Goal: Task Accomplishment & Management: Manage account settings

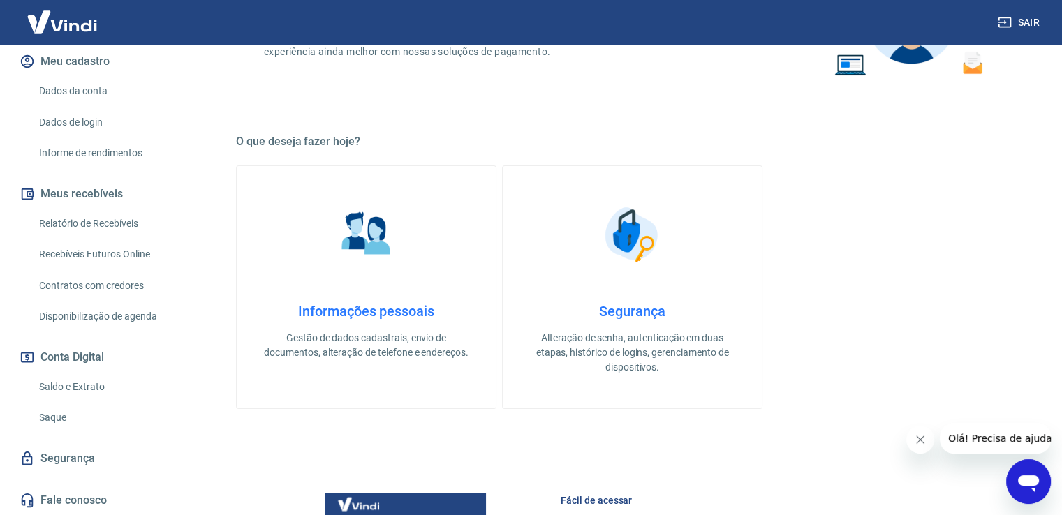
scroll to position [186, 0]
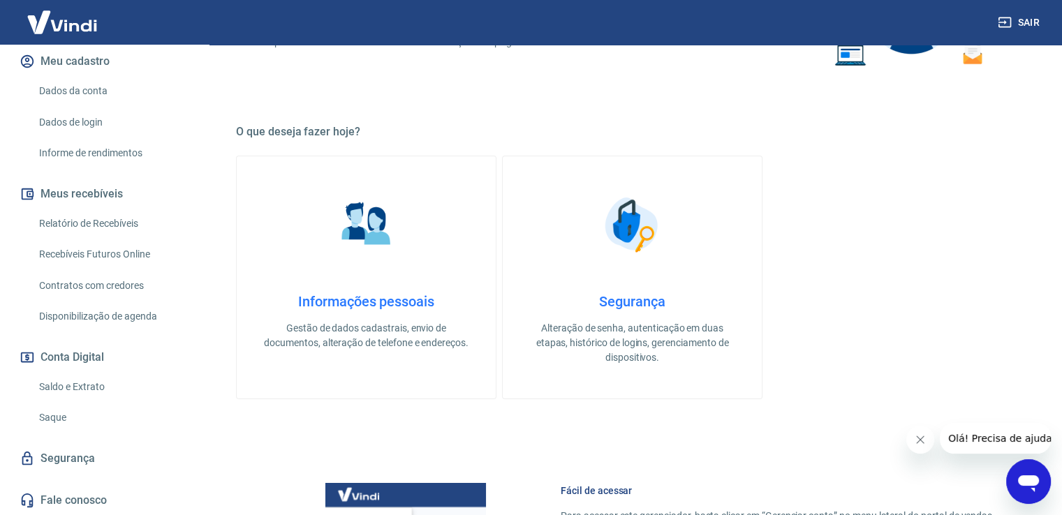
click at [68, 91] on link "Dados da conta" at bounding box center [113, 91] width 158 height 29
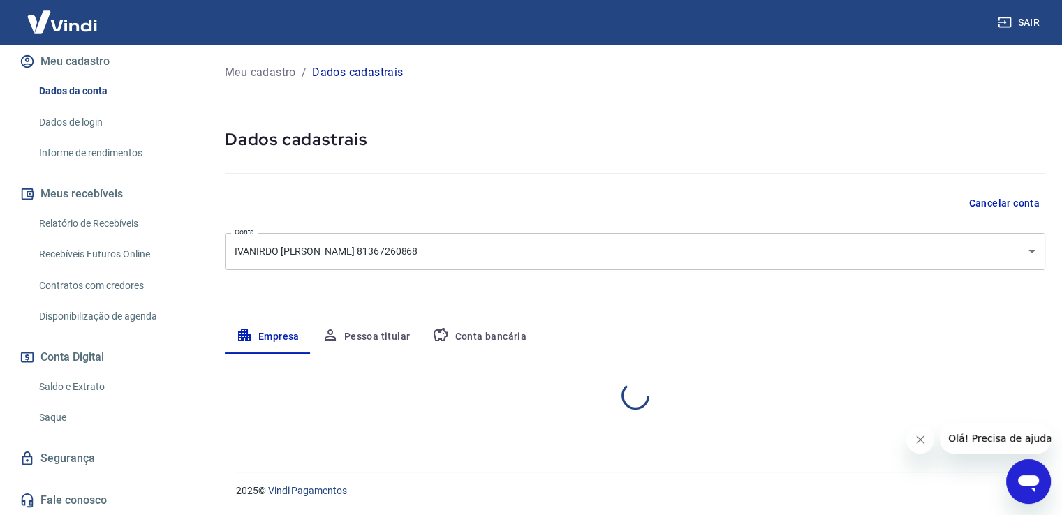
select select "PR"
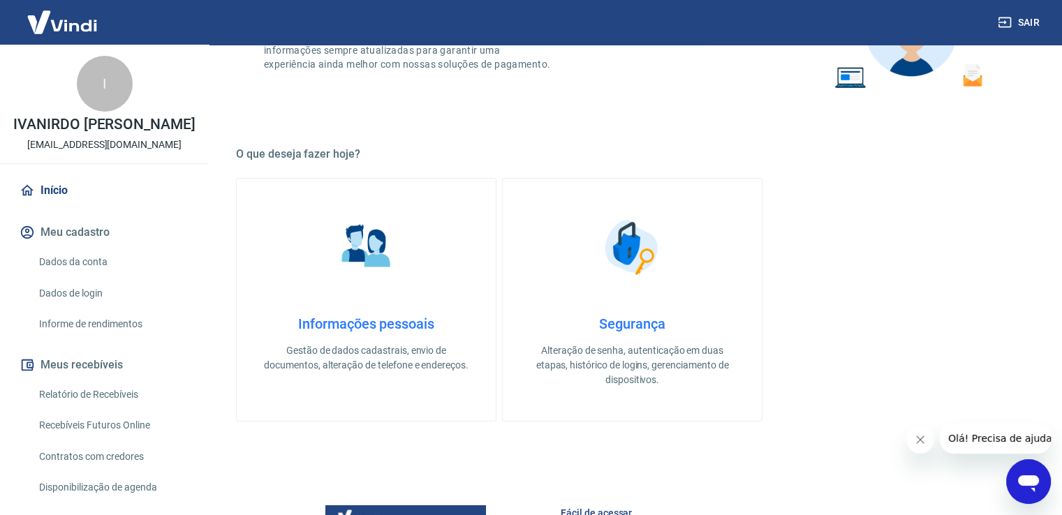
scroll to position [186, 0]
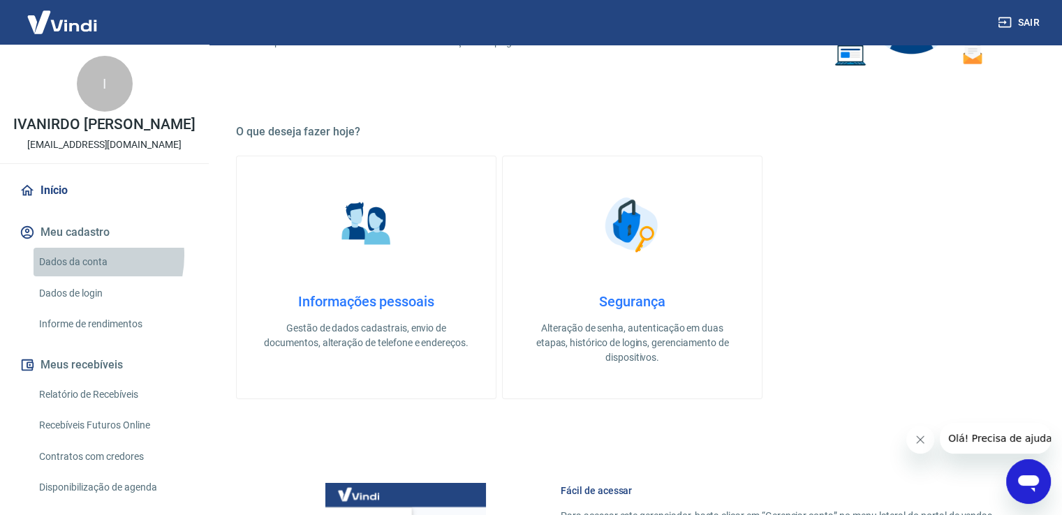
click at [73, 255] on link "Dados da conta" at bounding box center [113, 262] width 158 height 29
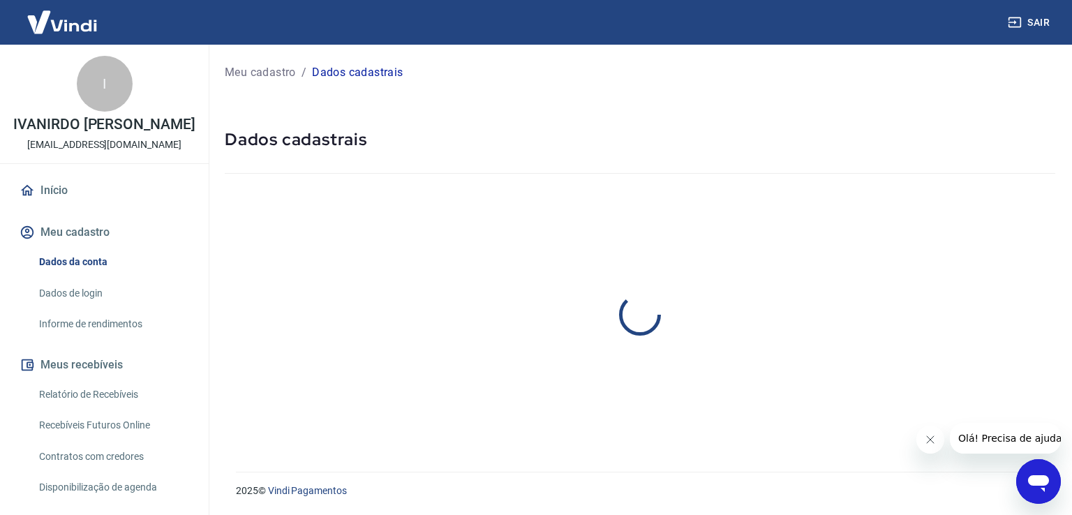
select select "PR"
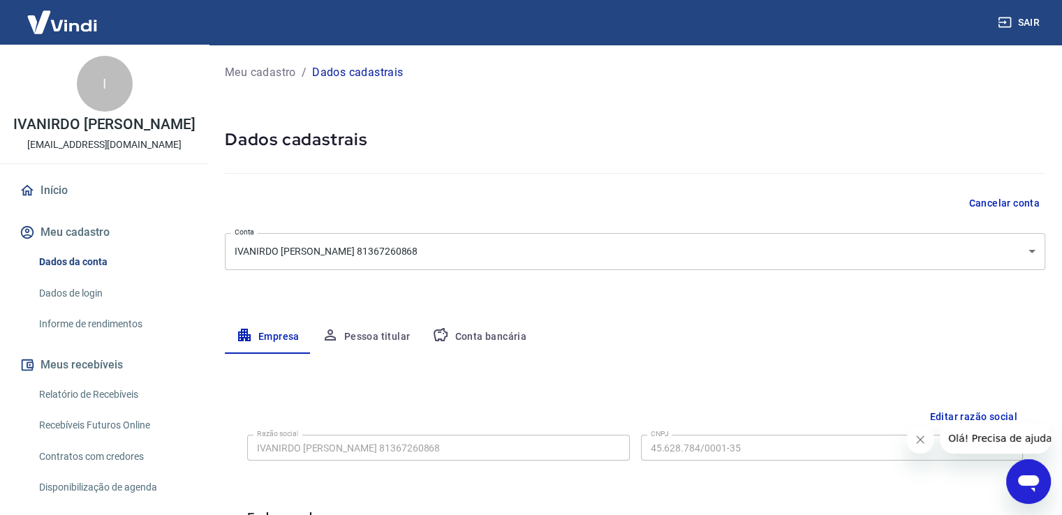
click at [61, 191] on link "Início" at bounding box center [104, 190] width 175 height 31
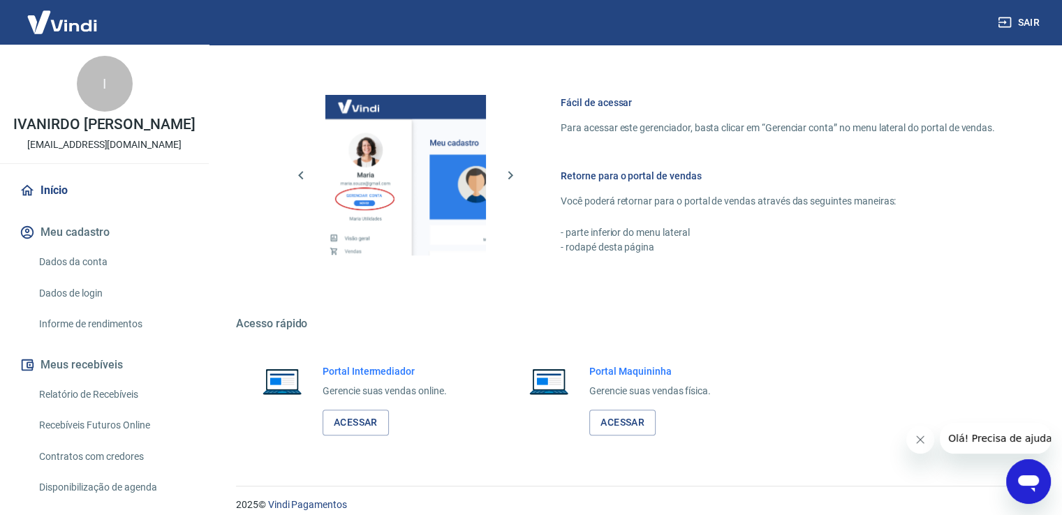
scroll to position [586, 0]
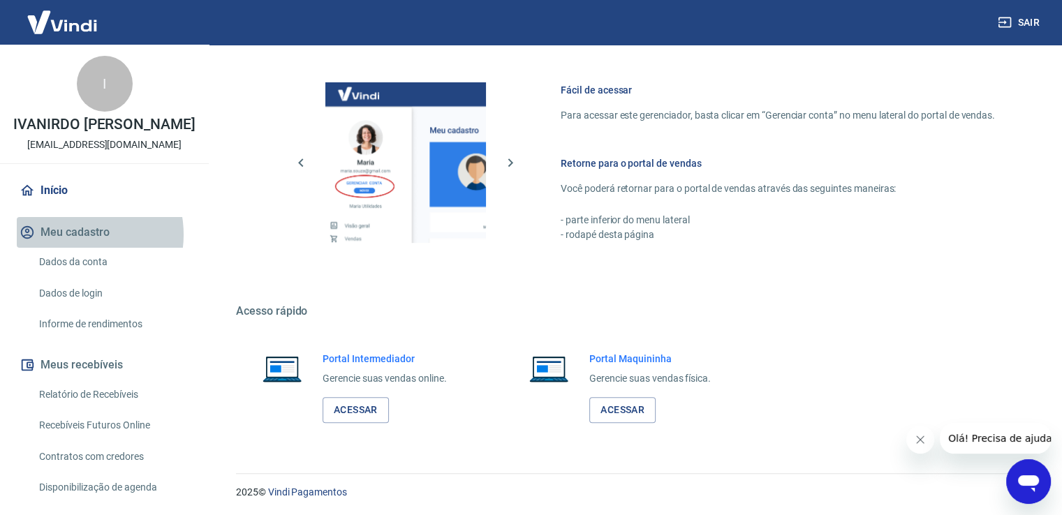
click at [74, 235] on button "Meu cadastro" at bounding box center [104, 232] width 175 height 31
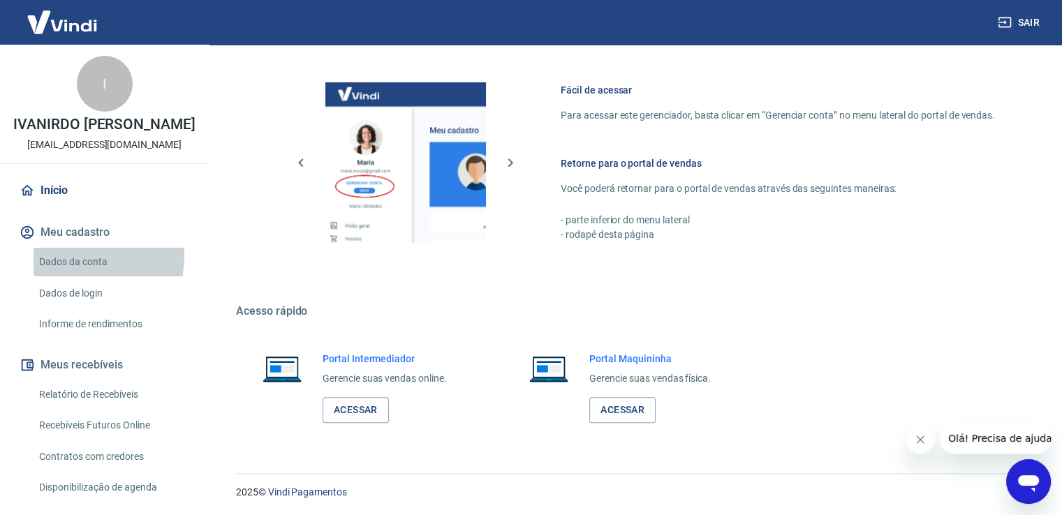
click at [58, 255] on link "Dados da conta" at bounding box center [113, 262] width 158 height 29
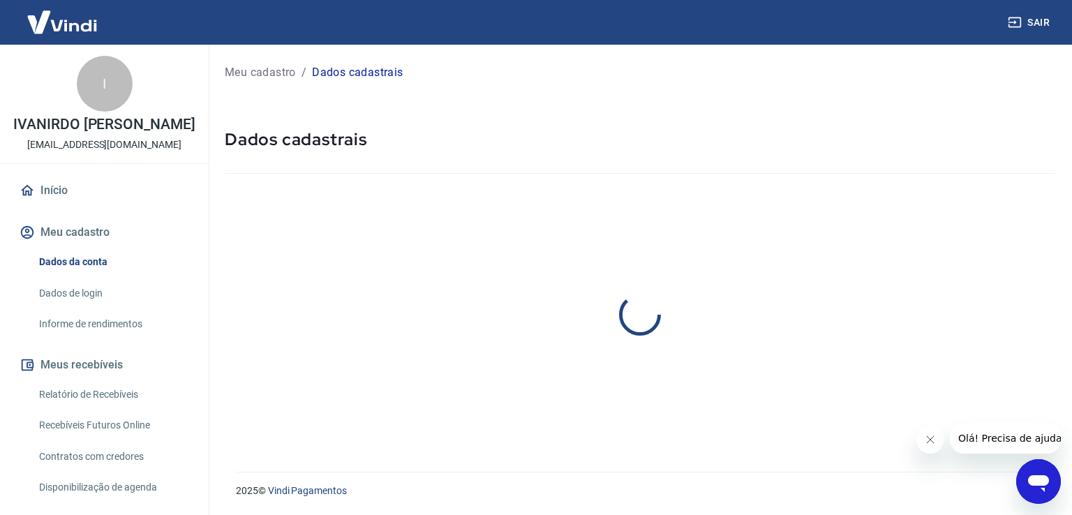
select select "PR"
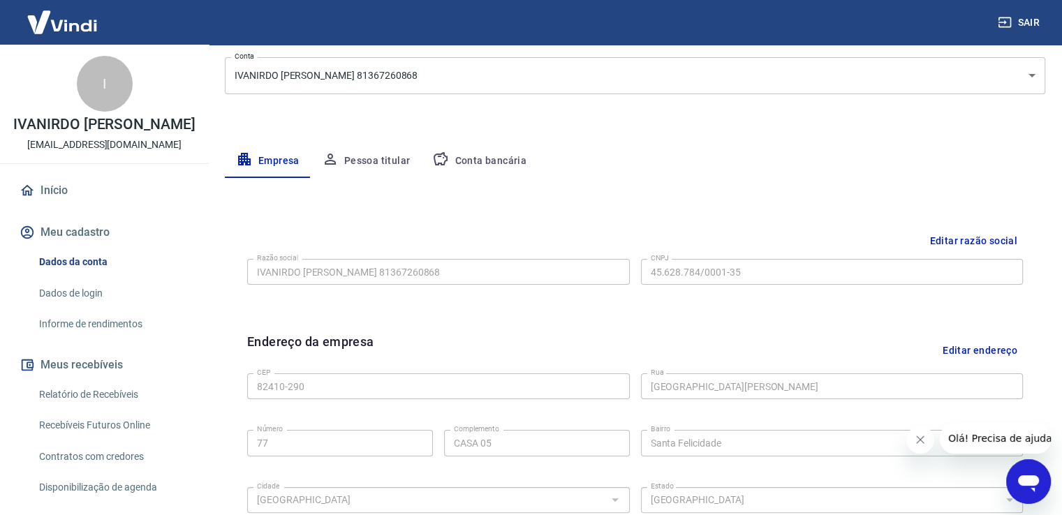
scroll to position [186, 0]
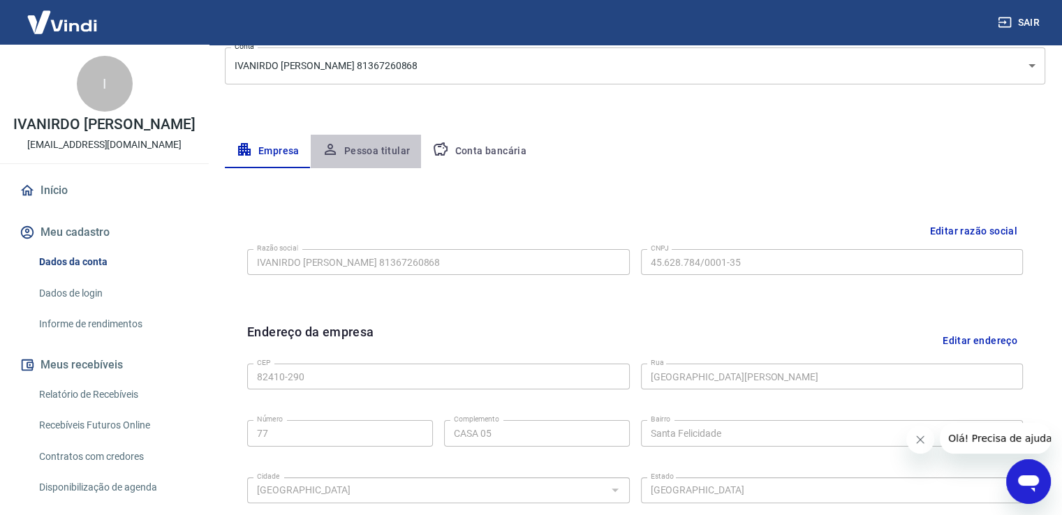
click at [365, 151] on button "Pessoa titular" at bounding box center [366, 152] width 111 height 34
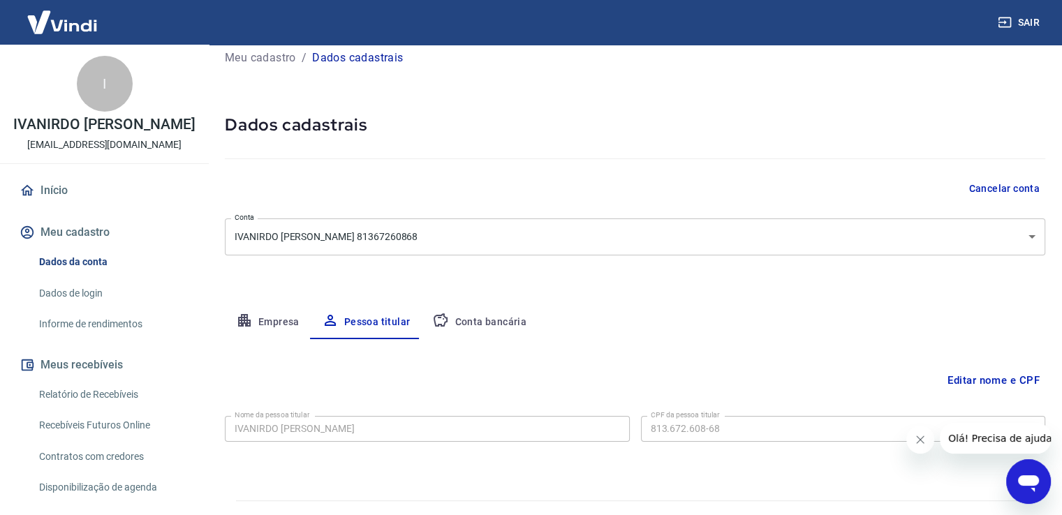
scroll to position [0, 0]
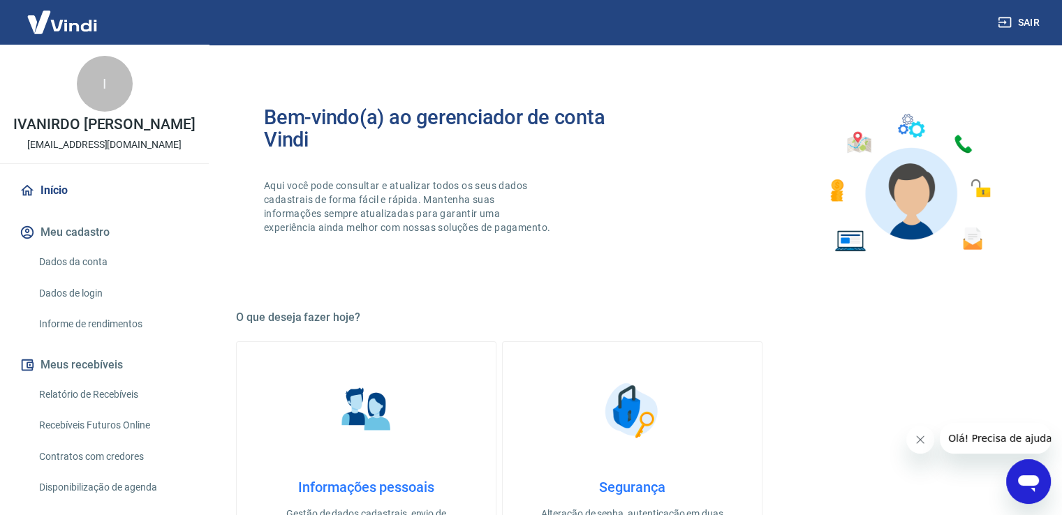
scroll to position [171, 0]
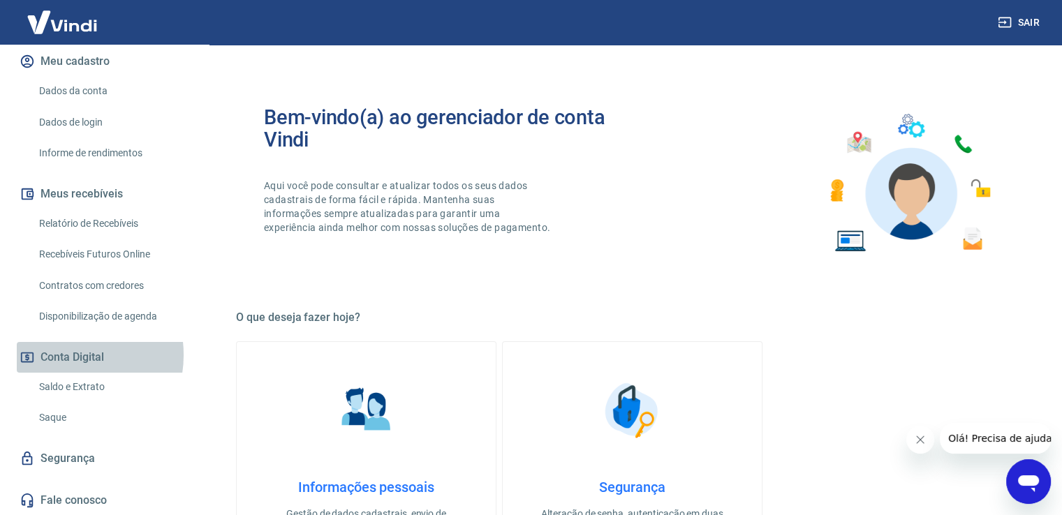
click at [67, 355] on button "Conta Digital" at bounding box center [104, 357] width 175 height 31
click at [67, 350] on button "Conta Digital" at bounding box center [104, 357] width 175 height 31
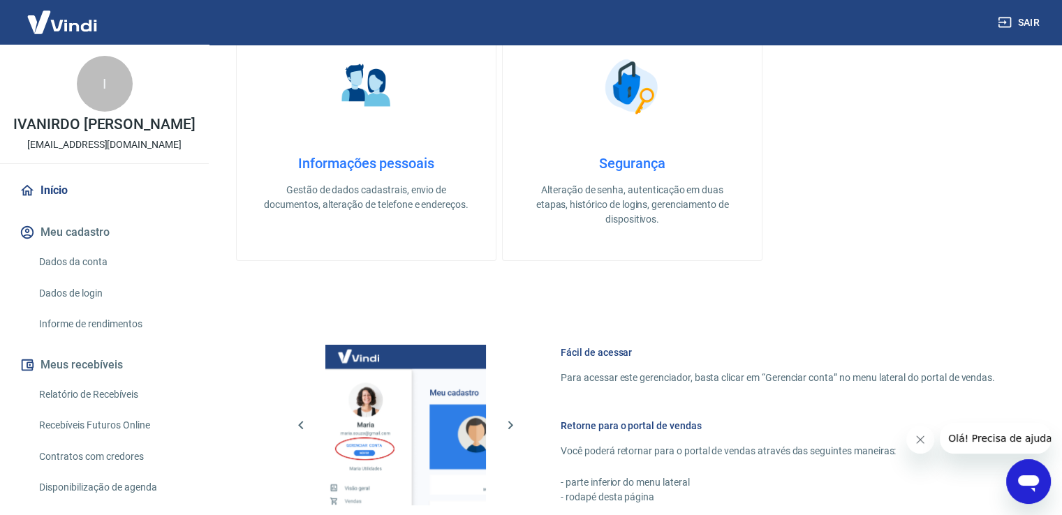
scroll to position [0, 0]
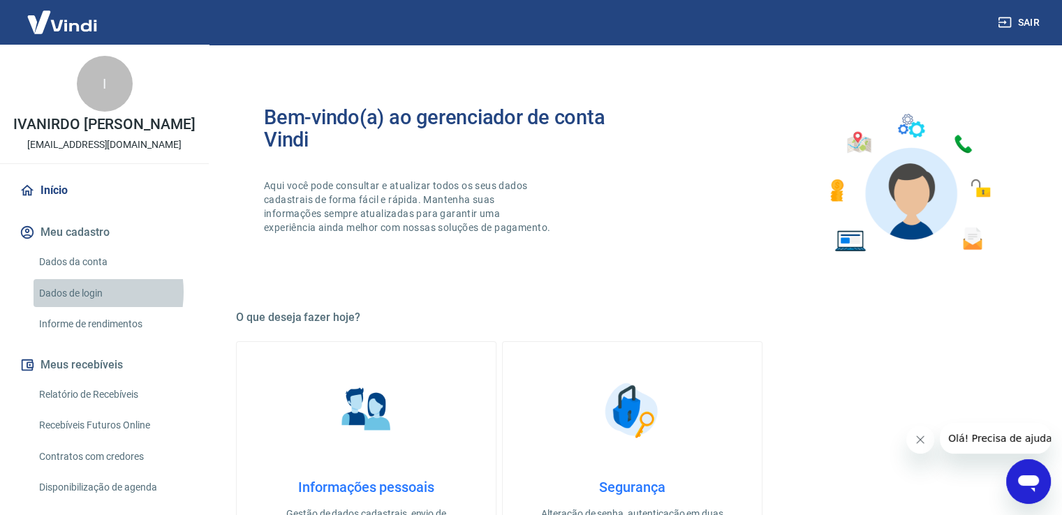
click at [70, 292] on link "Dados de login" at bounding box center [113, 293] width 158 height 29
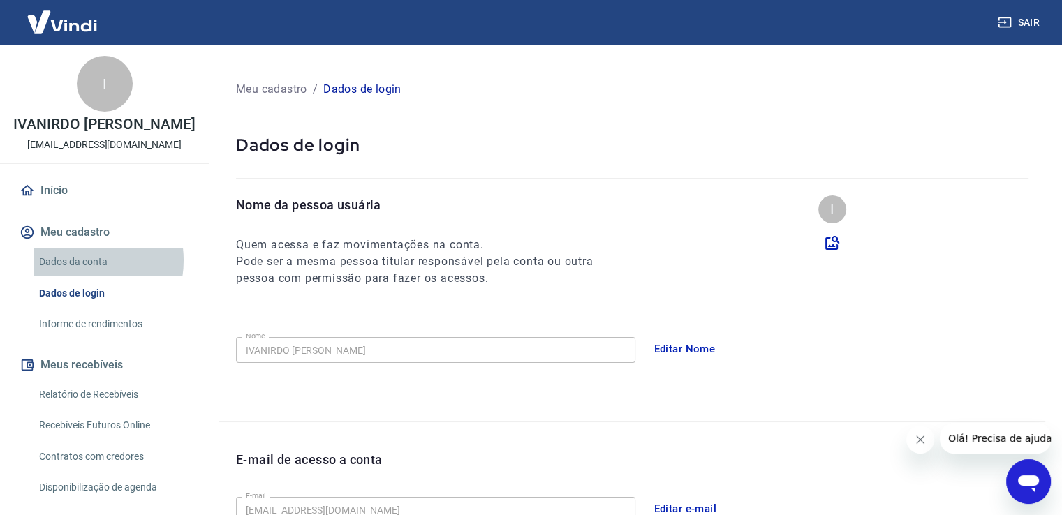
click at [75, 260] on link "Dados da conta" at bounding box center [113, 262] width 158 height 29
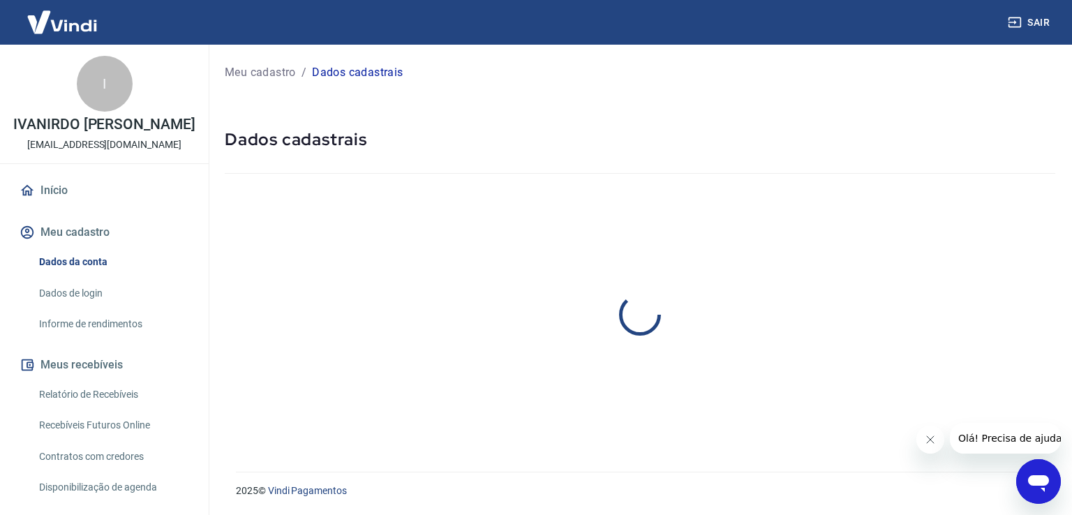
select select "PR"
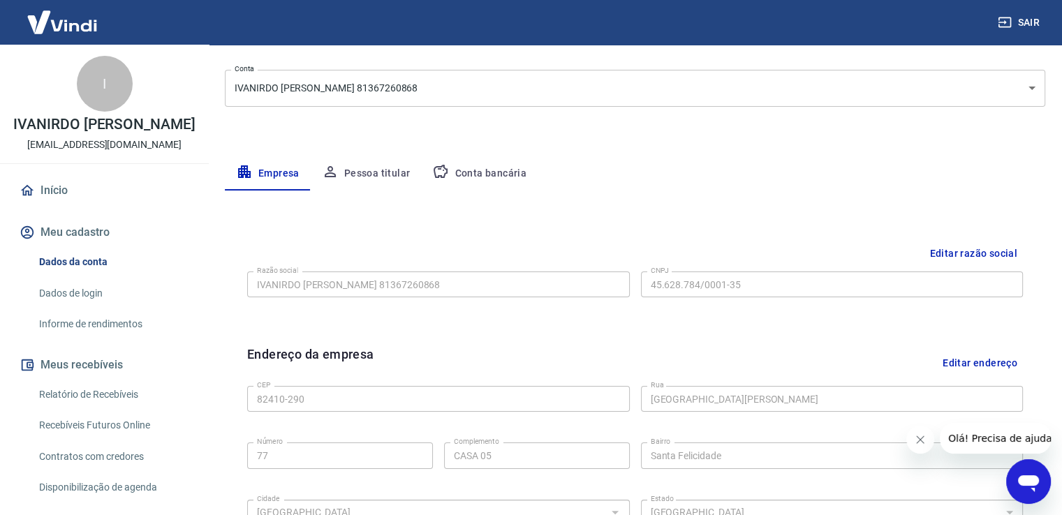
scroll to position [186, 0]
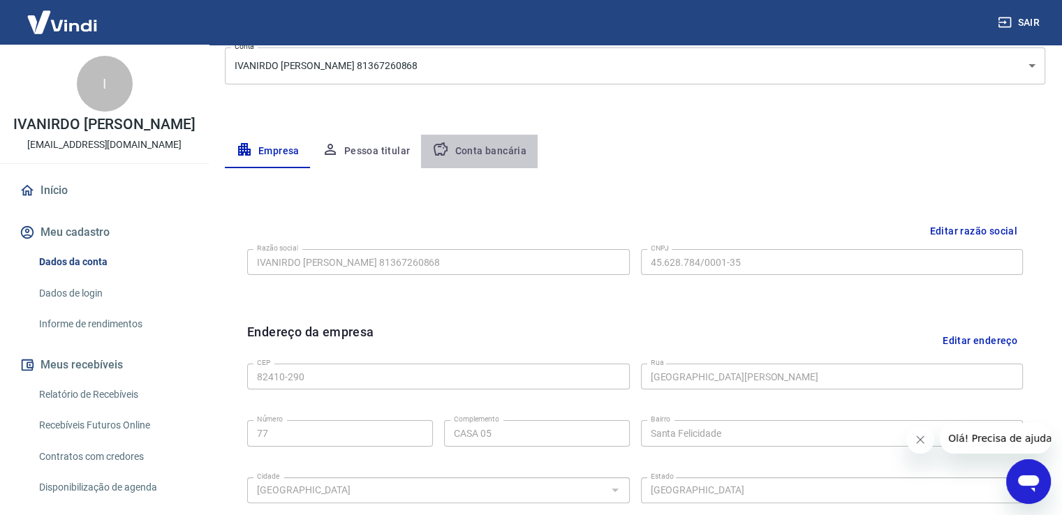
click at [481, 149] on button "Conta bancária" at bounding box center [479, 152] width 117 height 34
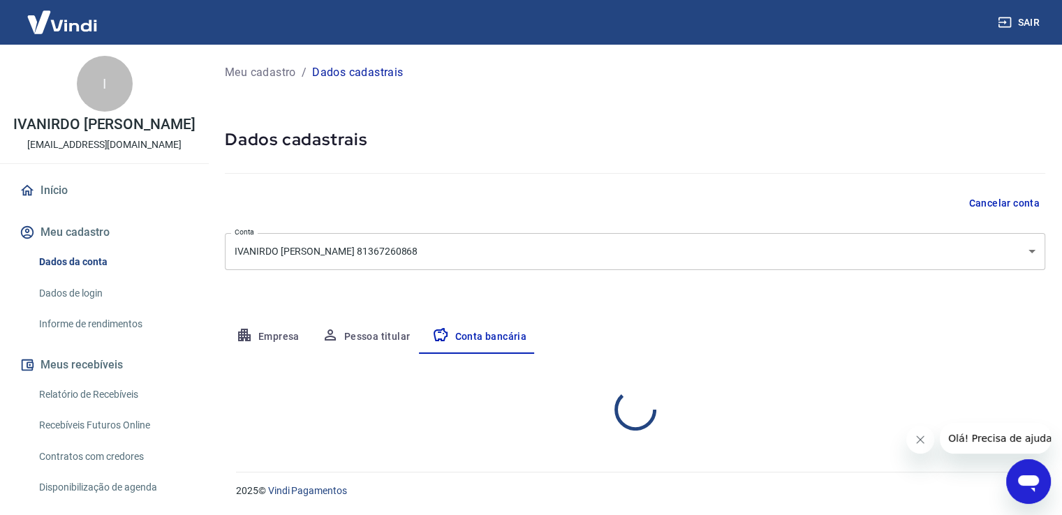
select select "1"
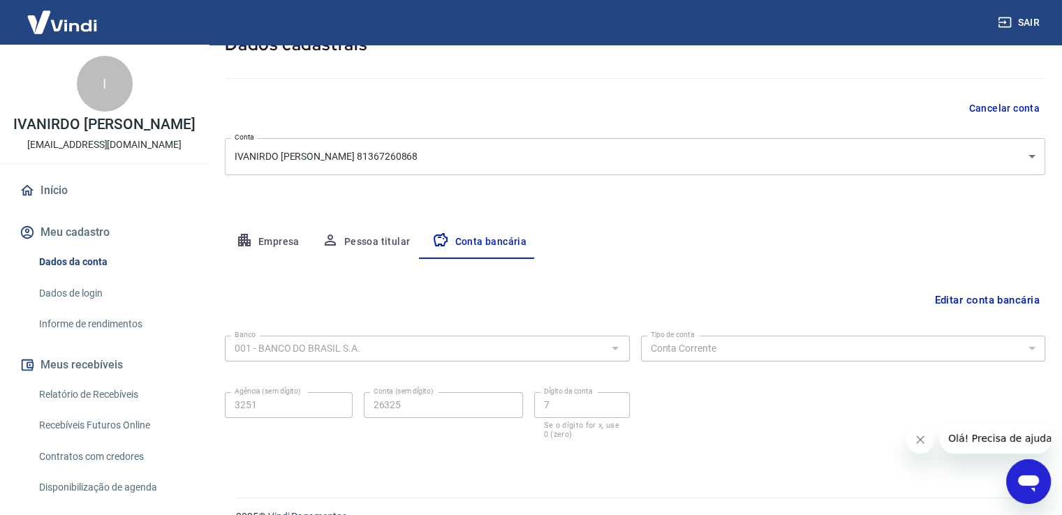
scroll to position [120, 0]
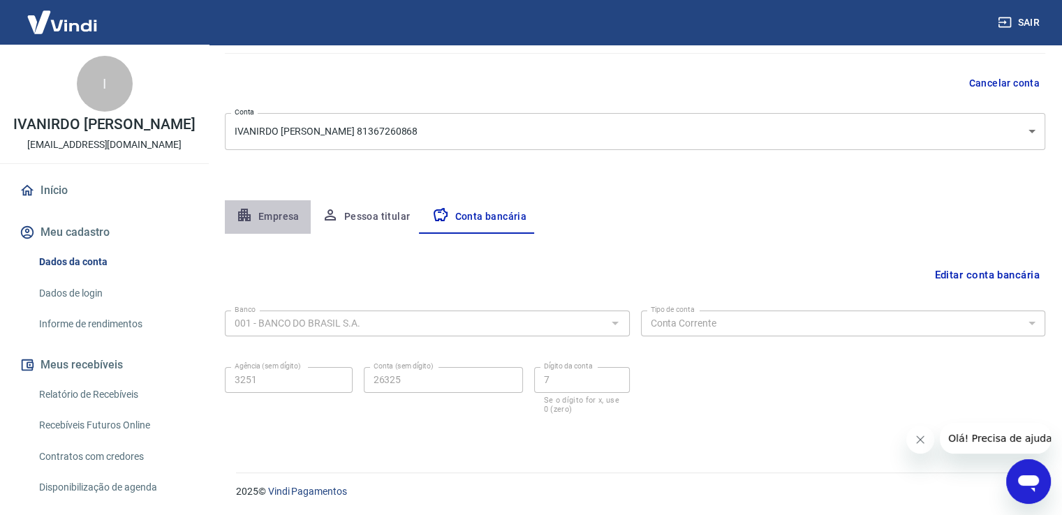
click at [262, 210] on button "Empresa" at bounding box center [268, 217] width 86 height 34
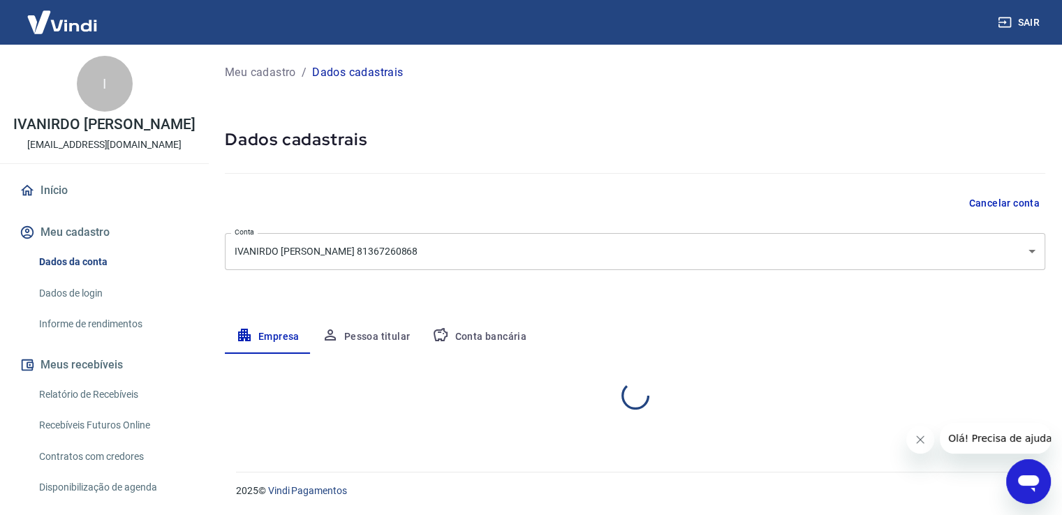
scroll to position [0, 0]
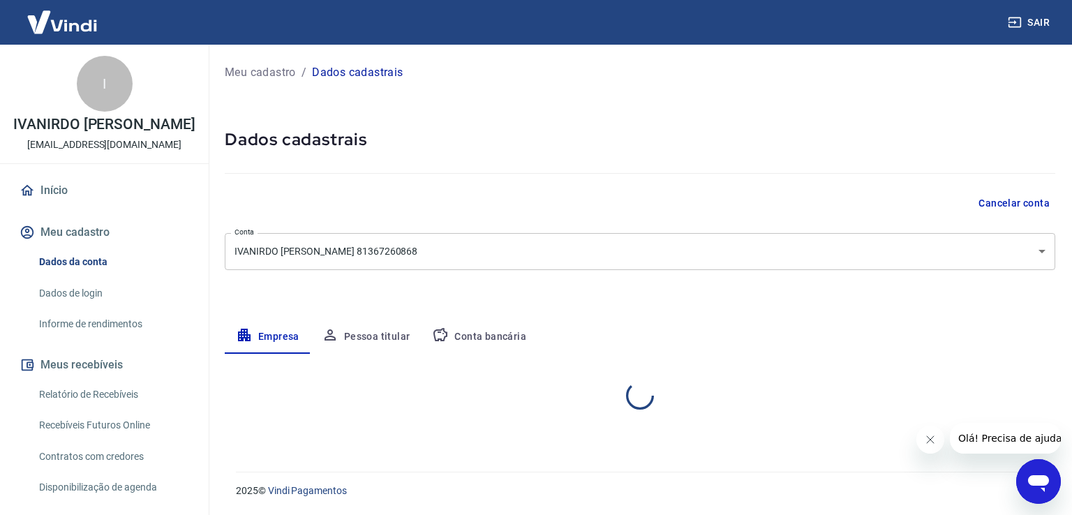
select select "PR"
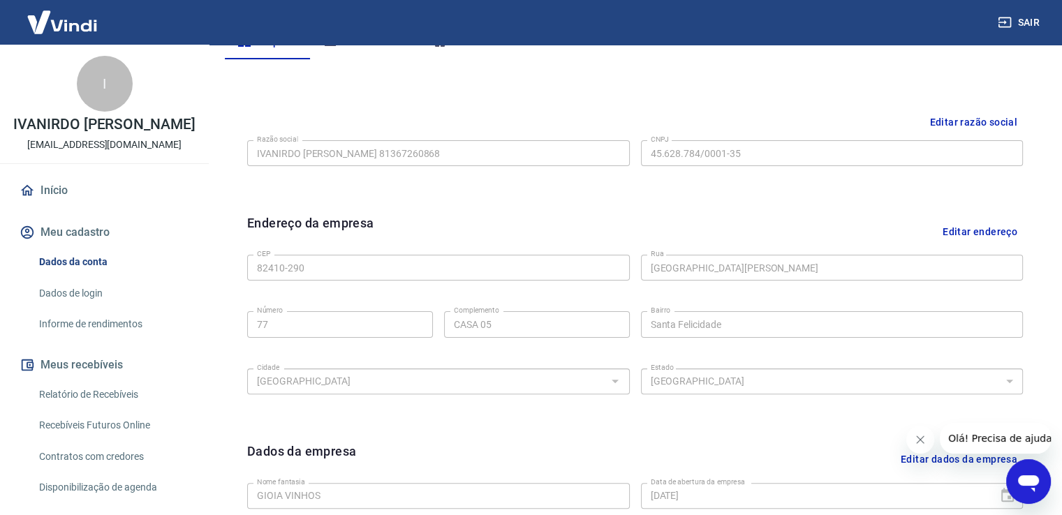
scroll to position [119, 0]
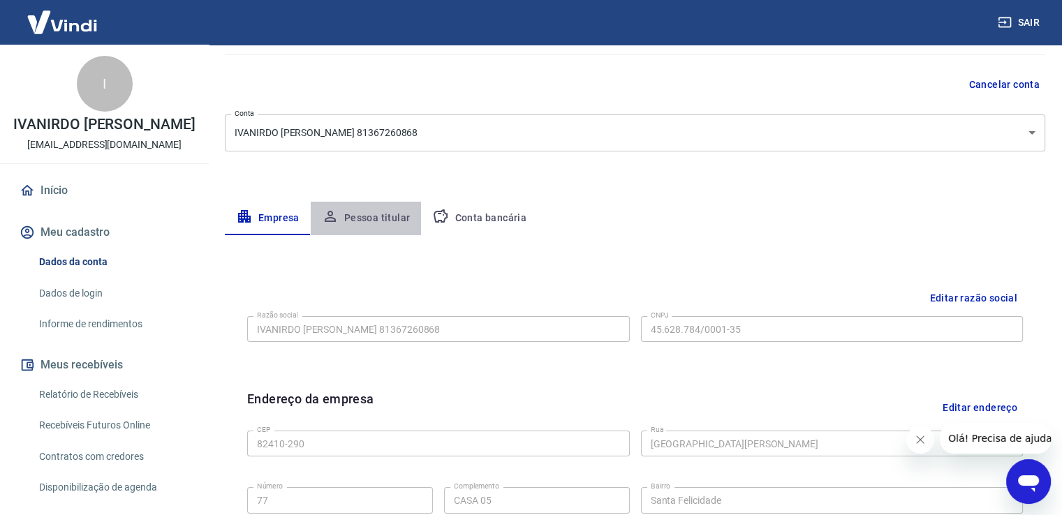
click at [374, 212] on button "Pessoa titular" at bounding box center [366, 219] width 111 height 34
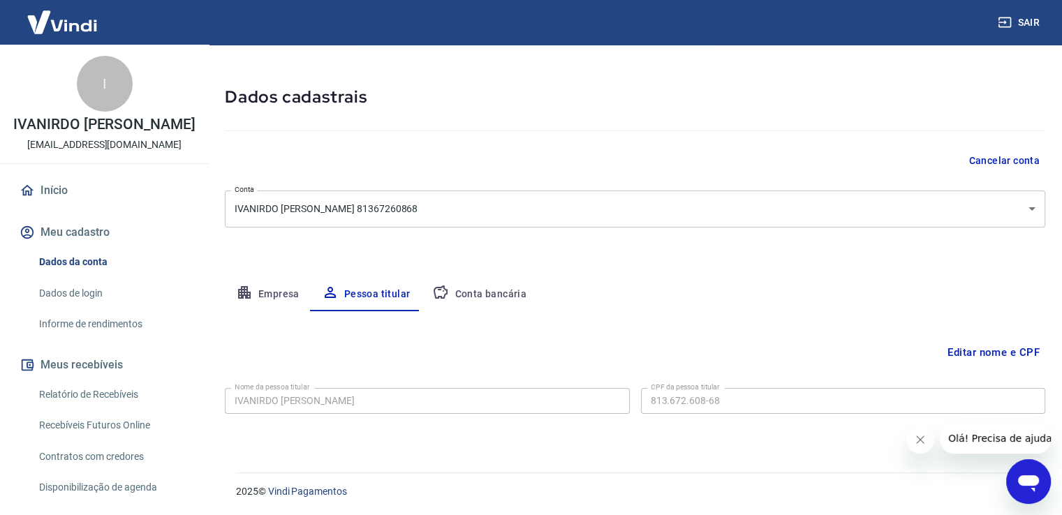
scroll to position [0, 0]
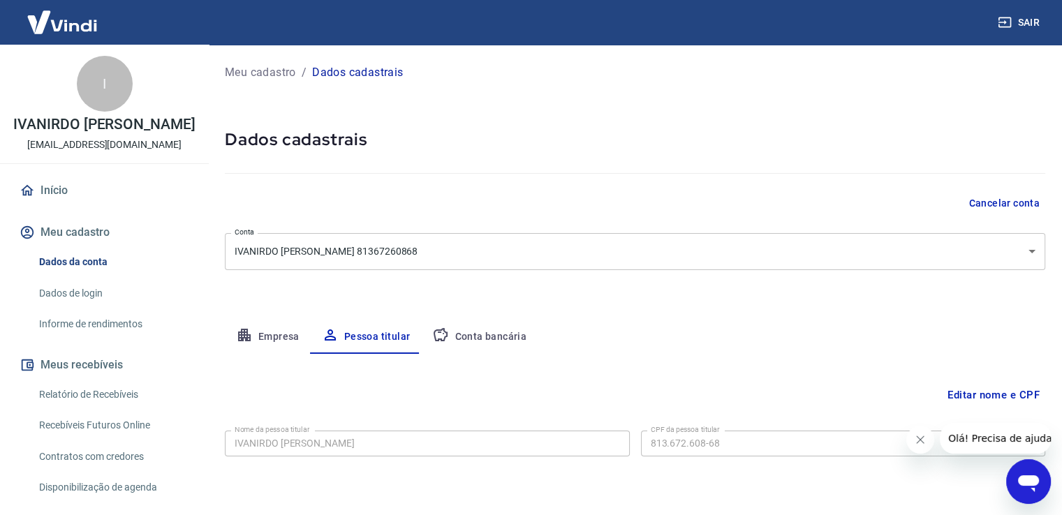
click at [50, 183] on link "Início" at bounding box center [104, 190] width 175 height 31
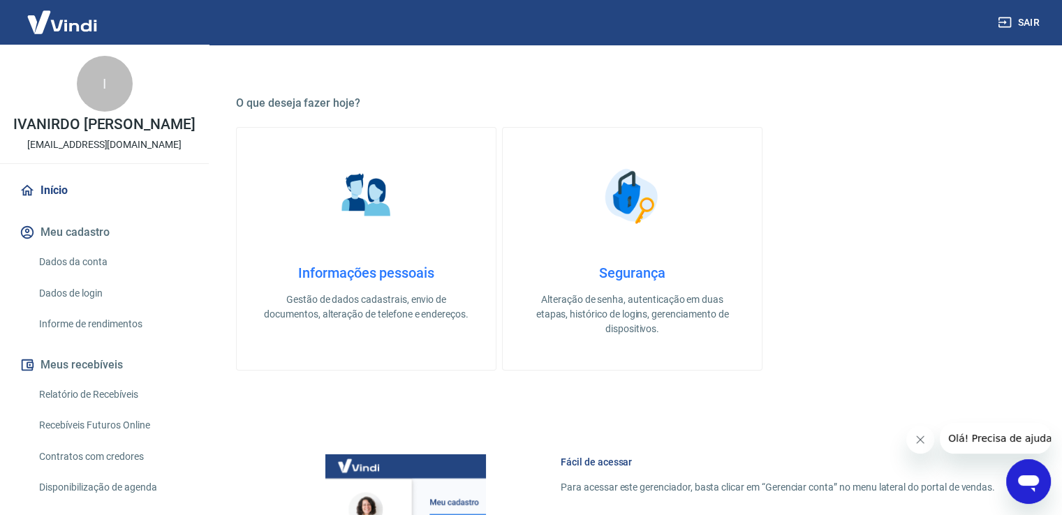
click at [383, 271] on h4 "Informações pessoais" at bounding box center [366, 273] width 214 height 17
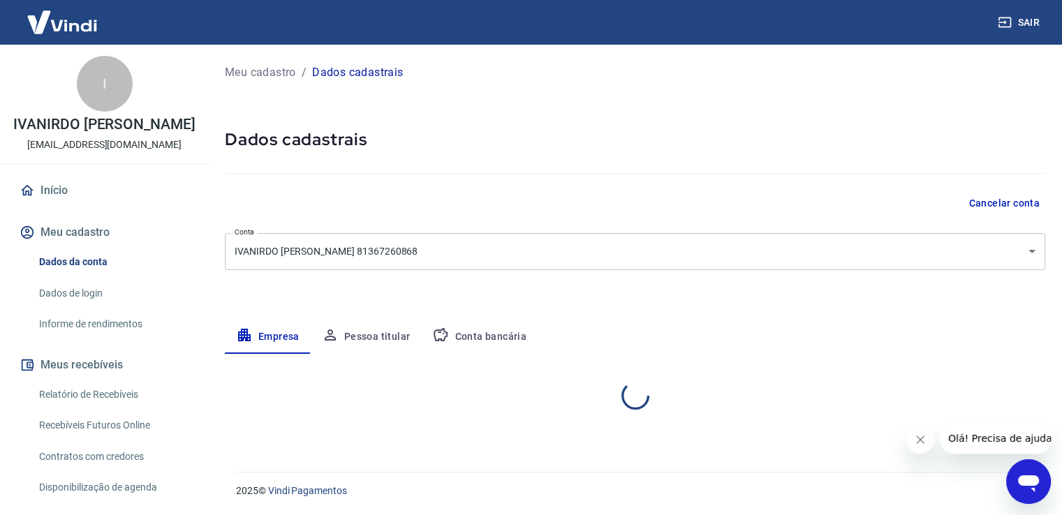
select select "PR"
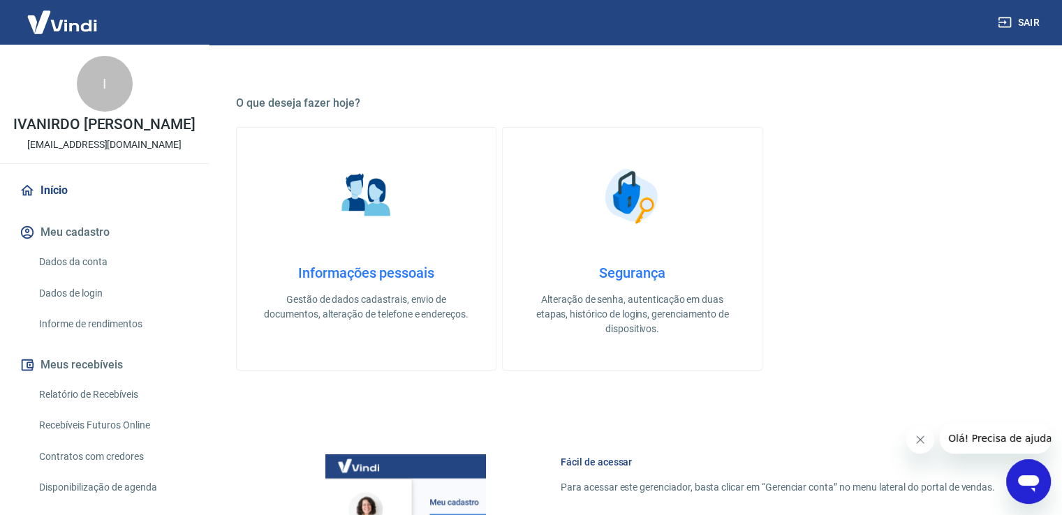
scroll to position [69, 0]
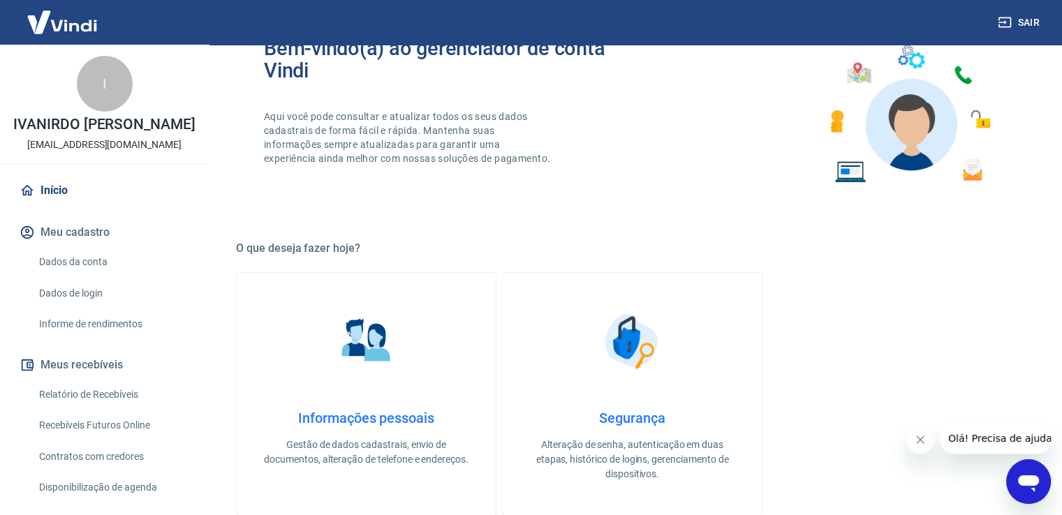
click at [625, 347] on img at bounding box center [633, 341] width 70 height 70
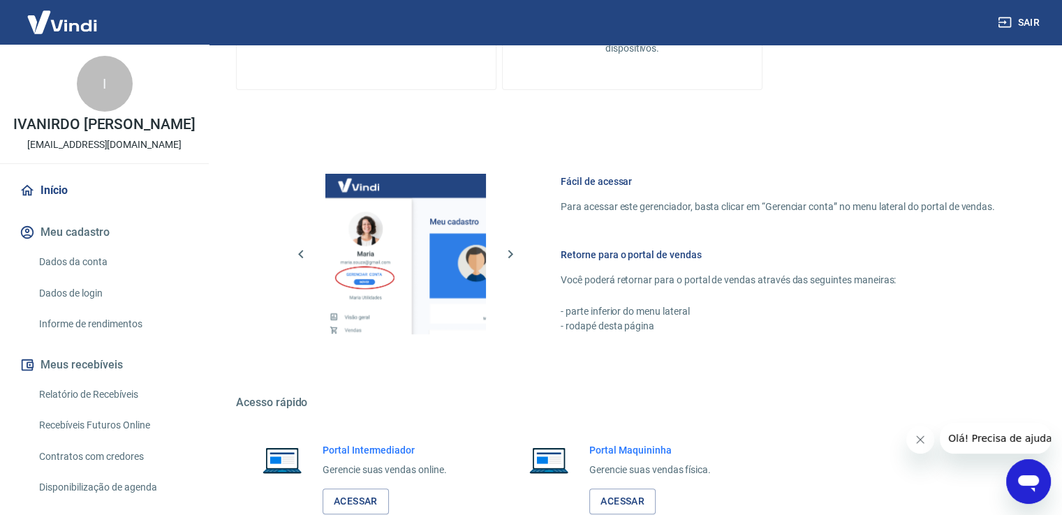
scroll to position [558, 0]
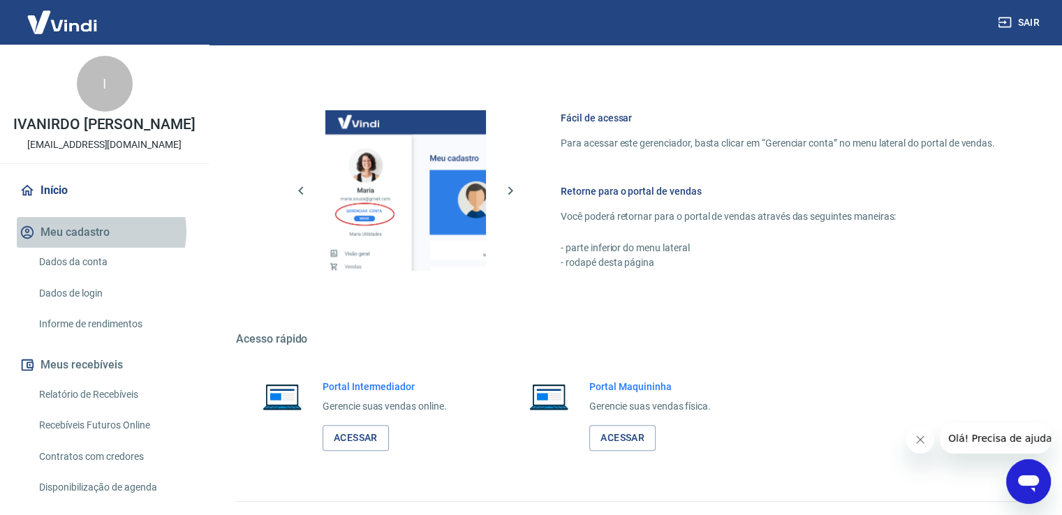
click at [101, 232] on button "Meu cadastro" at bounding box center [104, 232] width 175 height 31
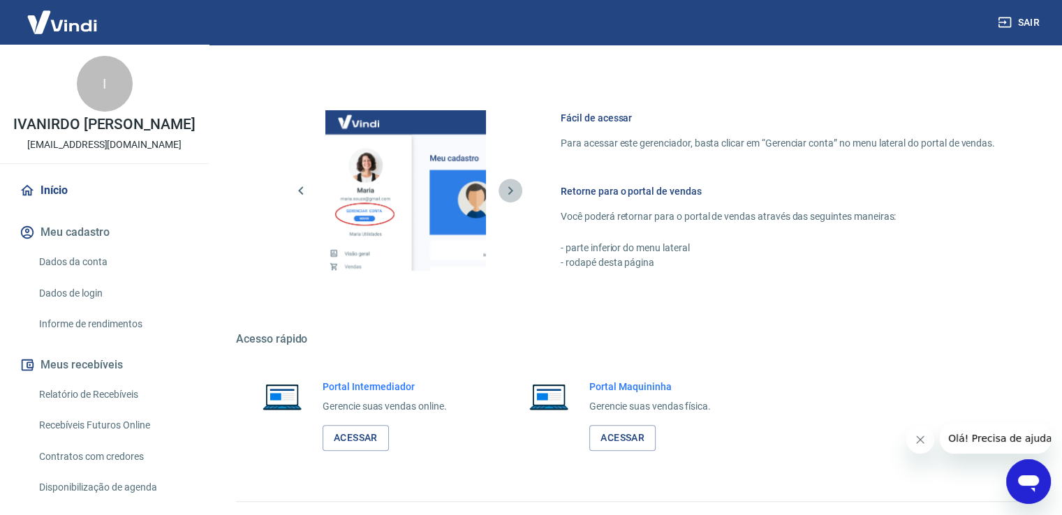
click at [512, 191] on icon "button" at bounding box center [510, 190] width 5 height 8
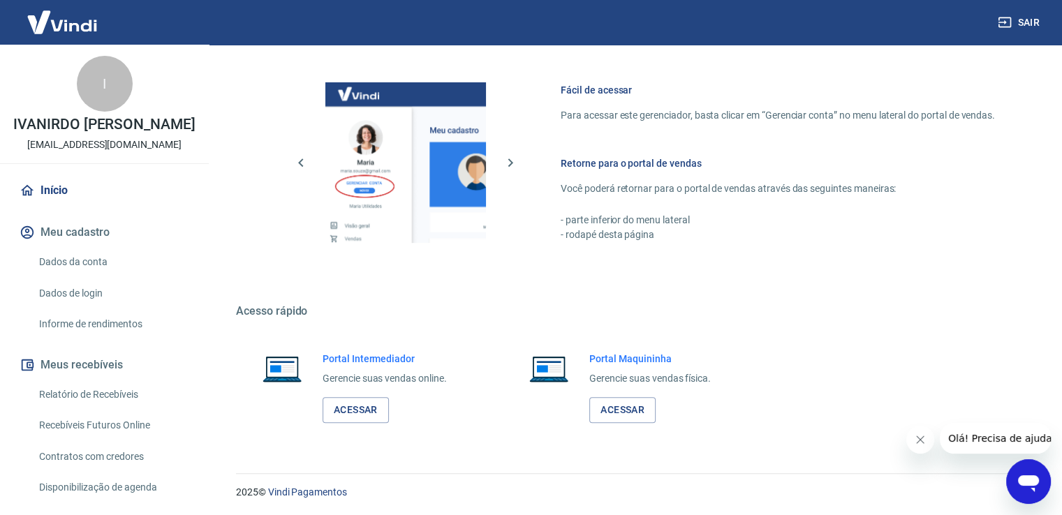
scroll to position [401, 0]
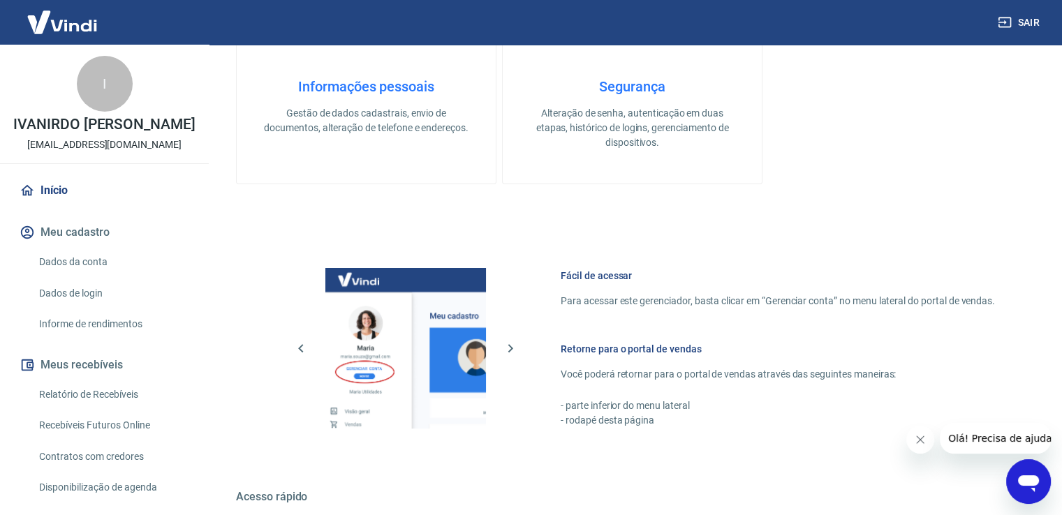
click at [997, 439] on span "Olá! Precisa de ajuda?" at bounding box center [1002, 438] width 109 height 11
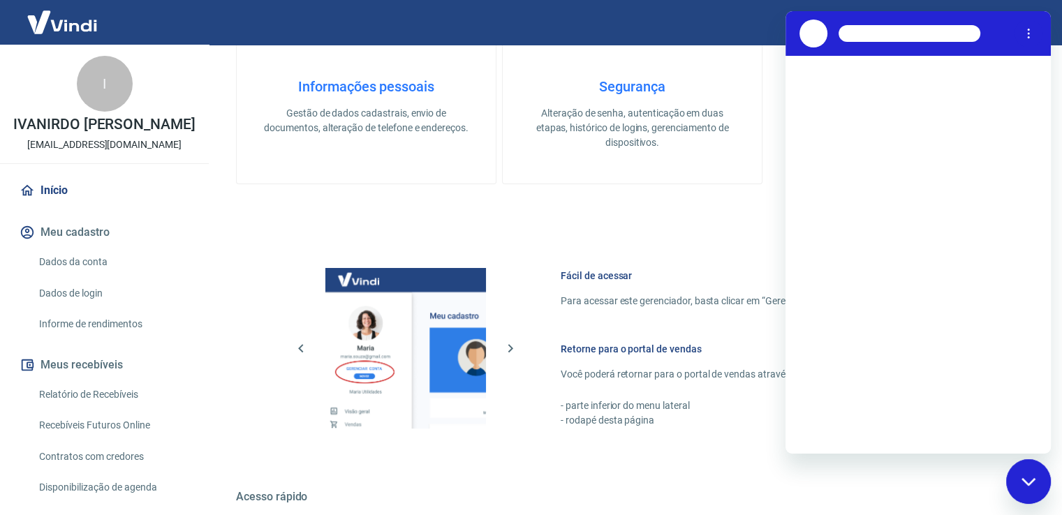
scroll to position [0, 0]
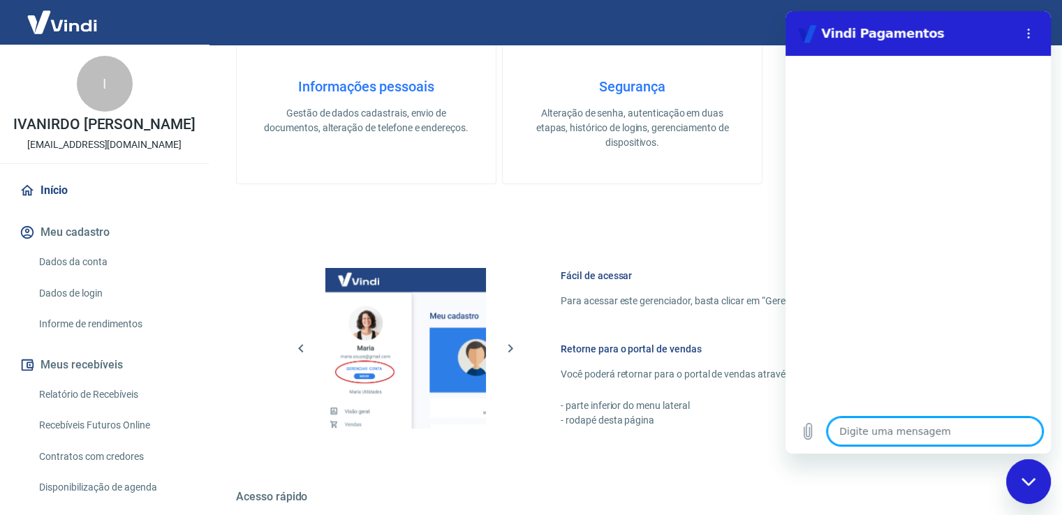
click at [866, 428] on textarea at bounding box center [934, 431] width 215 height 28
type textarea "c"
type textarea "x"
type textarea "co"
type textarea "x"
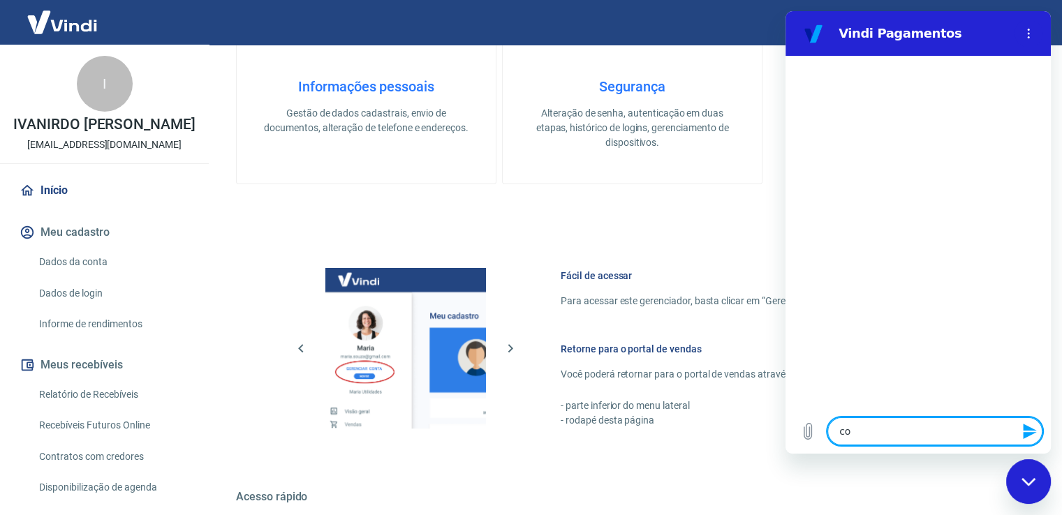
type textarea "com"
type textarea "x"
type textarea "como"
type textarea "x"
type textarea "como"
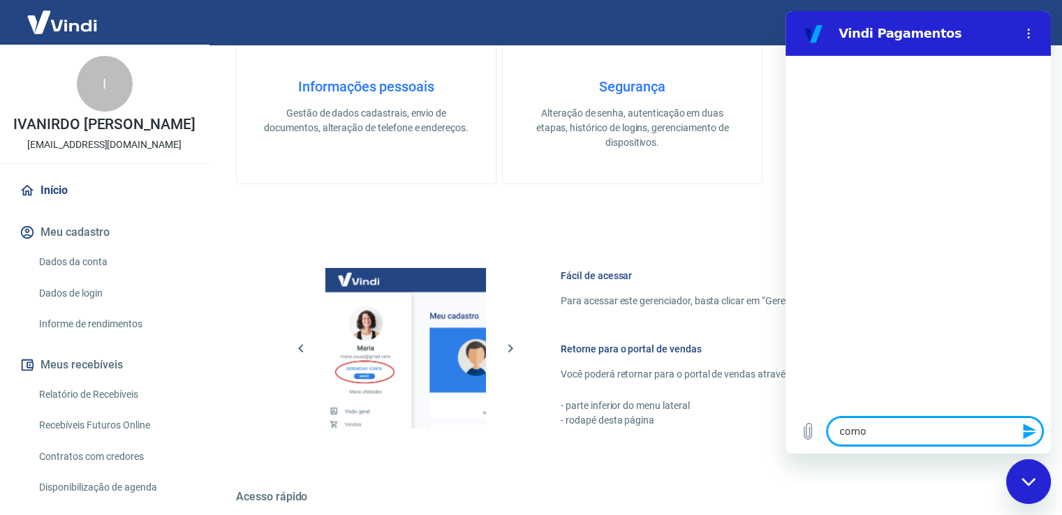
type textarea "x"
type textarea "como f"
type textarea "x"
type textarea "como fa"
type textarea "x"
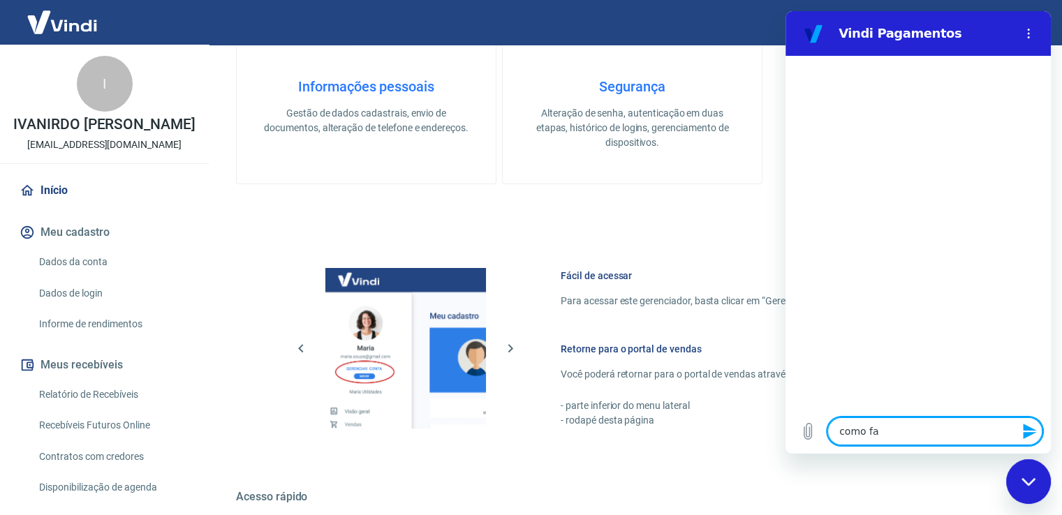
type textarea "como faç"
type textarea "x"
type textarea "como faço"
type textarea "x"
type textarea "como faço"
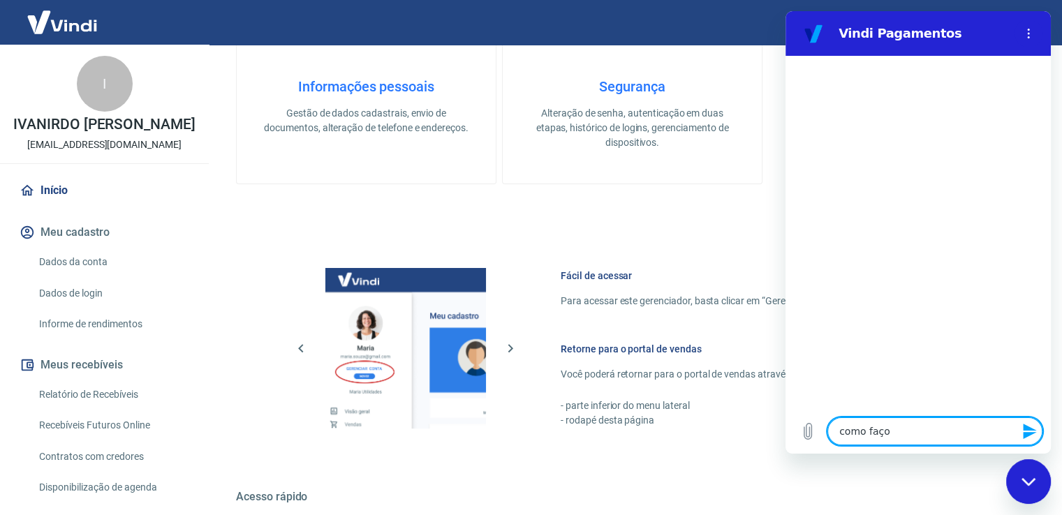
type textarea "x"
type textarea "como faço a"
type textarea "x"
type textarea "como faço a"
type textarea "x"
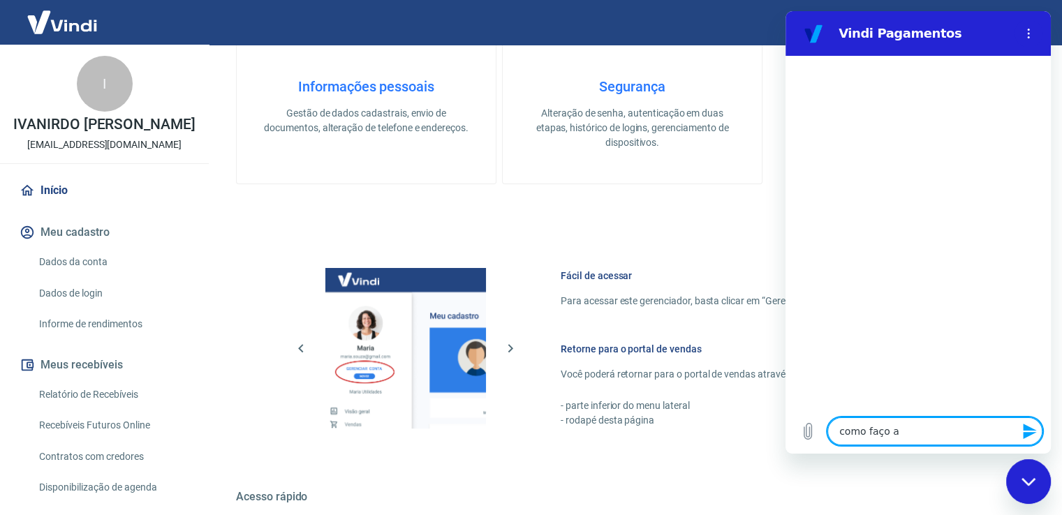
type textarea "como faço a v"
type textarea "x"
type textarea "como faço a ve"
type textarea "x"
type textarea "como faço a ver"
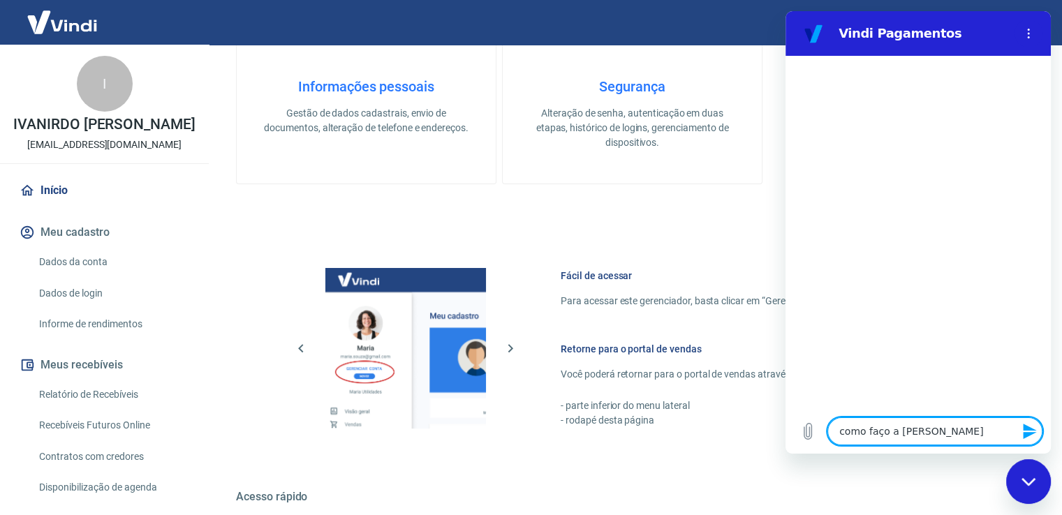
type textarea "x"
type textarea "como faço a veri"
type textarea "x"
type textarea "como faço a verif"
type textarea "x"
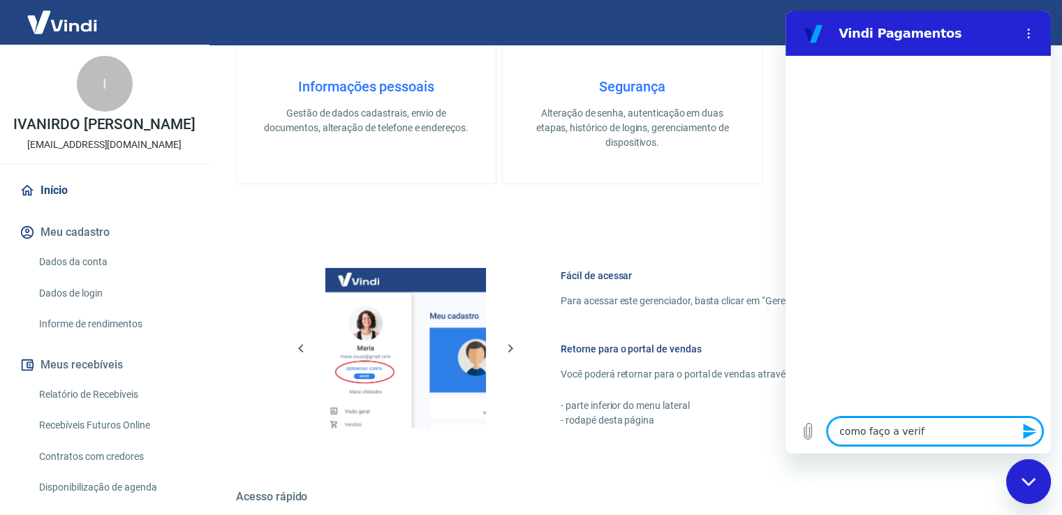
type textarea "como faço a verifi"
type textarea "x"
type textarea "como faço a verific"
type textarea "x"
type textarea "como faço a verifica"
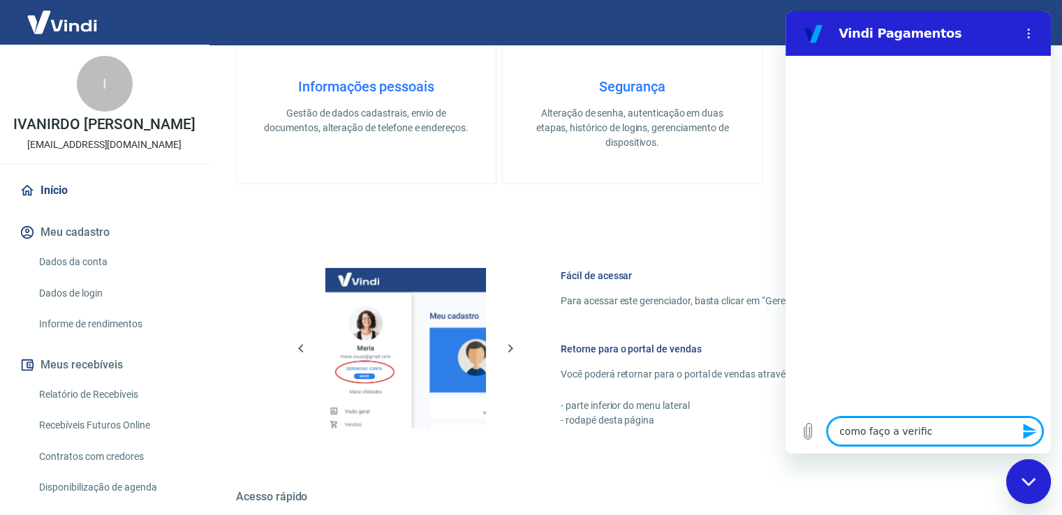
type textarea "x"
type textarea "como faço a verificaç"
type textarea "x"
type textarea "como faço a verificaçã"
type textarea "x"
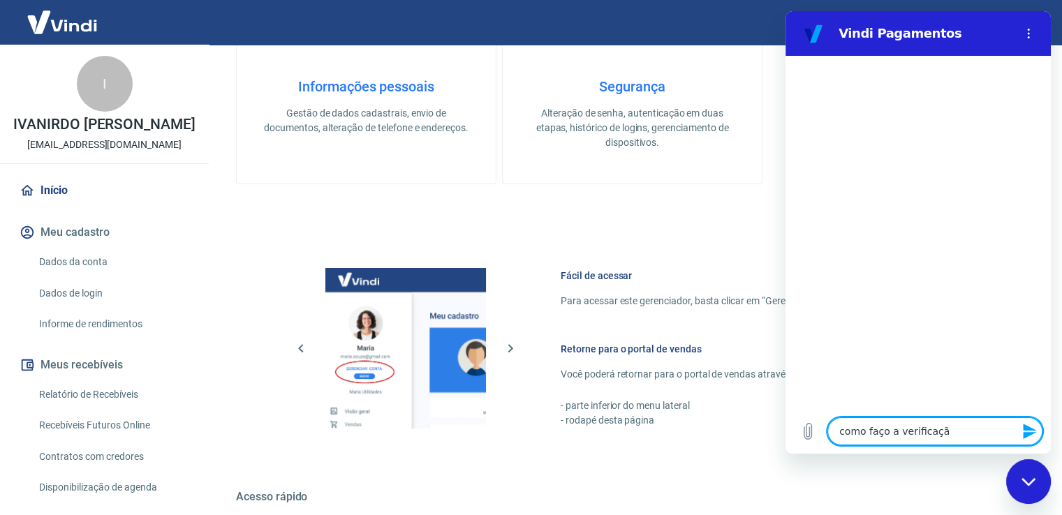
type textarea "como faço a verificação"
type textarea "x"
type textarea "como faço a verificação"
type textarea "x"
type textarea "como faço a verificação f"
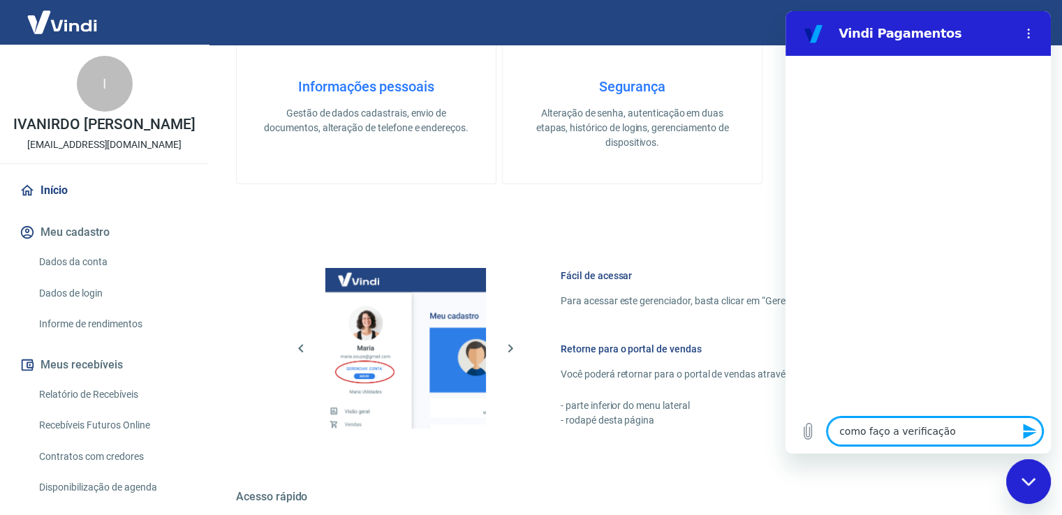
type textarea "x"
type textarea "como faço a verificação"
type textarea "x"
type textarea "como faço a verificação d"
type textarea "x"
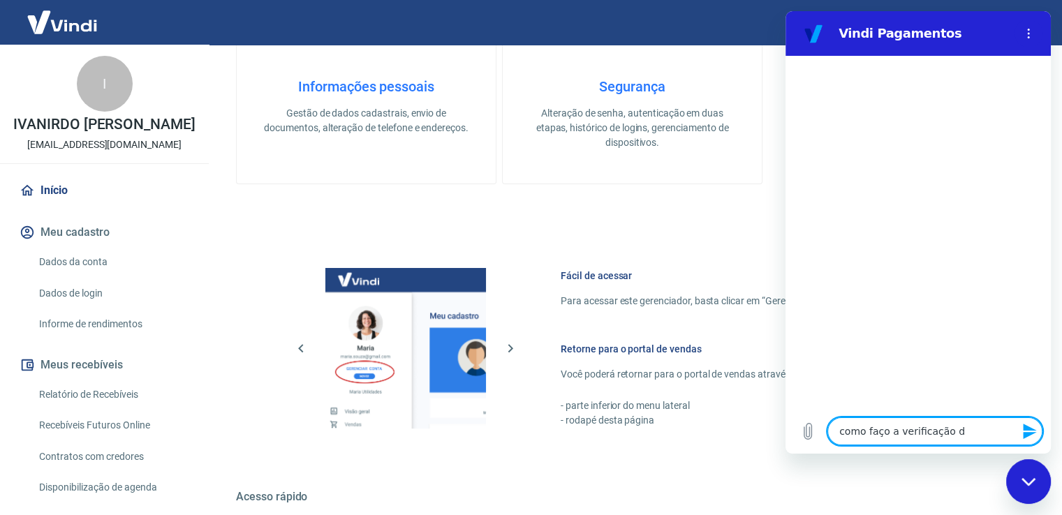
type textarea "como faço a verificação de"
type textarea "x"
type textarea "como faço a verificação de"
type textarea "x"
type textarea "como faço a verificação de m"
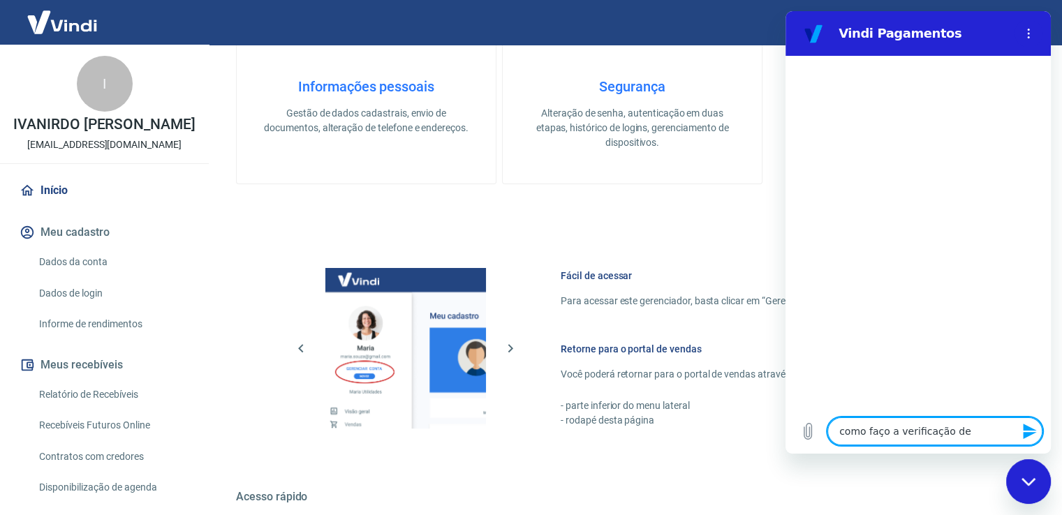
type textarea "x"
type textarea "como faço a verificação de mi"
type textarea "x"
type textarea "como faço a verificação de min"
type textarea "x"
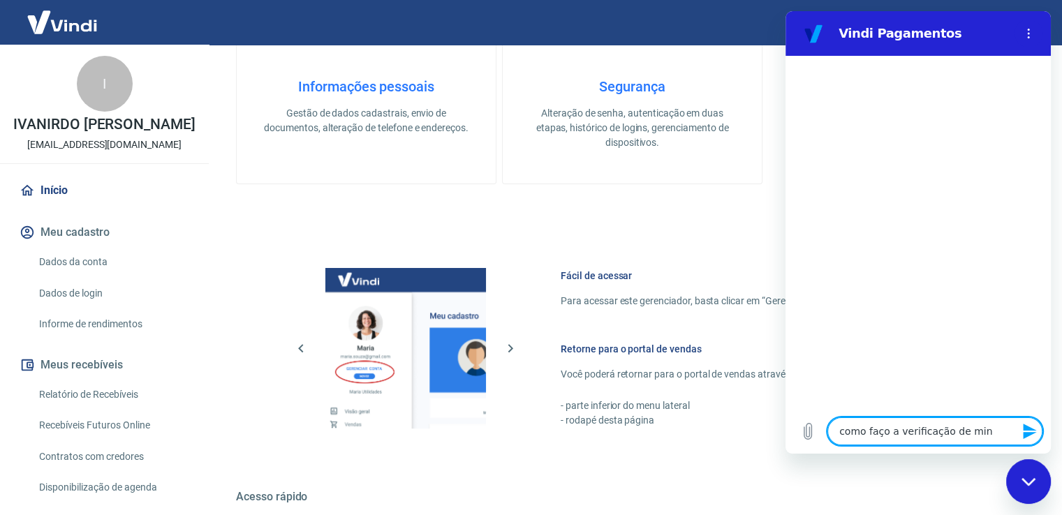
type textarea "como faço a verificação de minh"
type textarea "x"
type textarea "como faço a verificação de minha"
type textarea "x"
type textarea "como faço a verificação de minha"
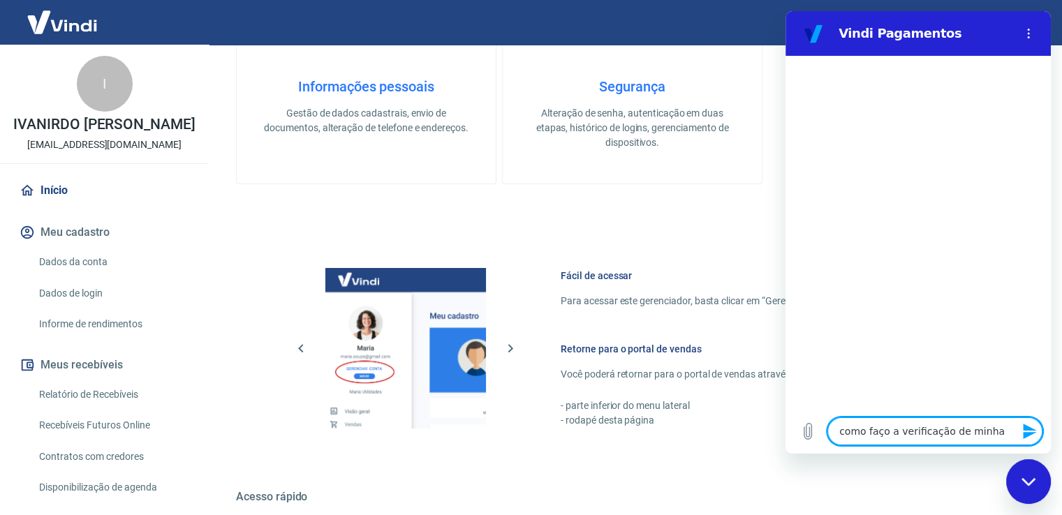
type textarea "x"
type textarea "como faço a verificação de minha c"
type textarea "x"
type textarea "como faço a verificação de minha co"
type textarea "x"
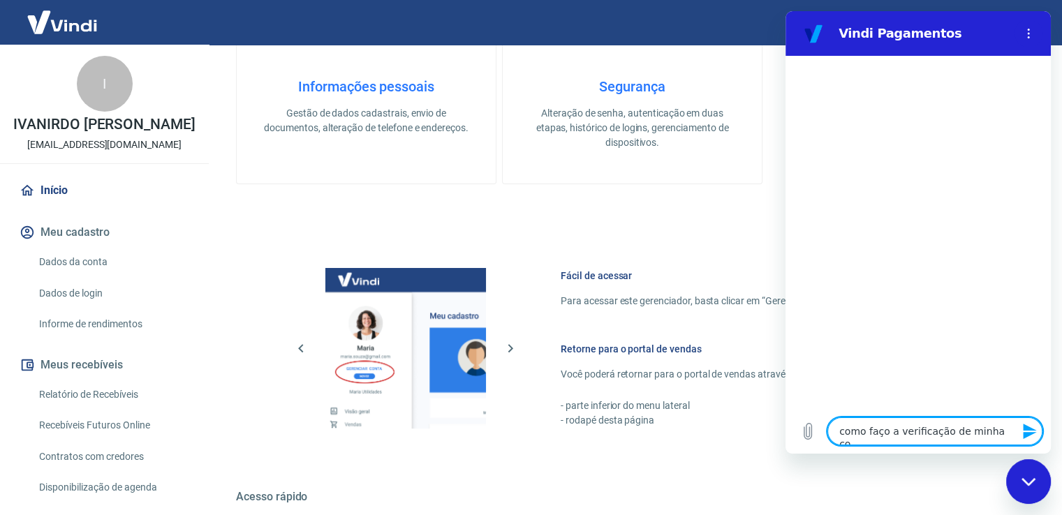
type textarea "como faço a verificação de minha con"
type textarea "x"
type textarea "como faço a verificação de minha cont"
type textarea "x"
type textarea "como faço a verificação de minha conta"
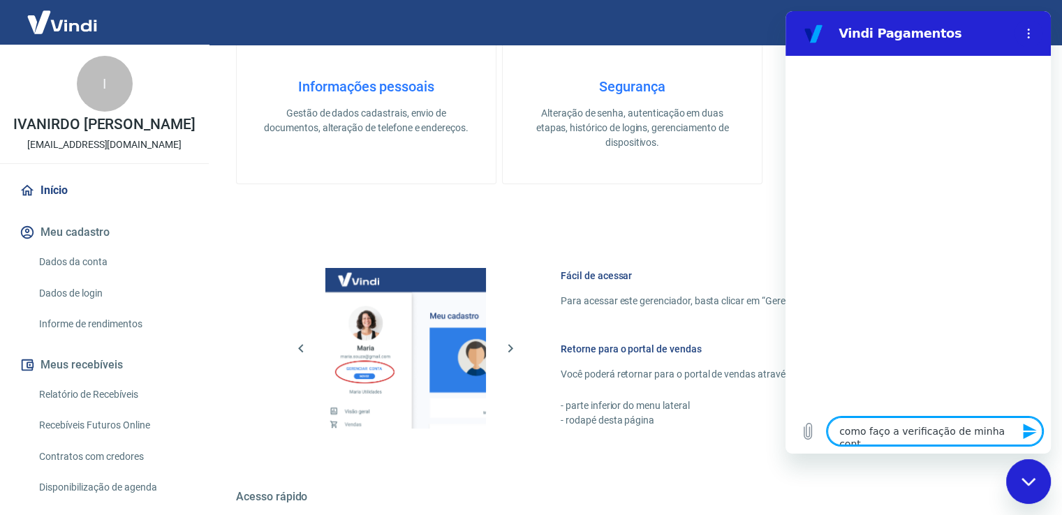
type textarea "x"
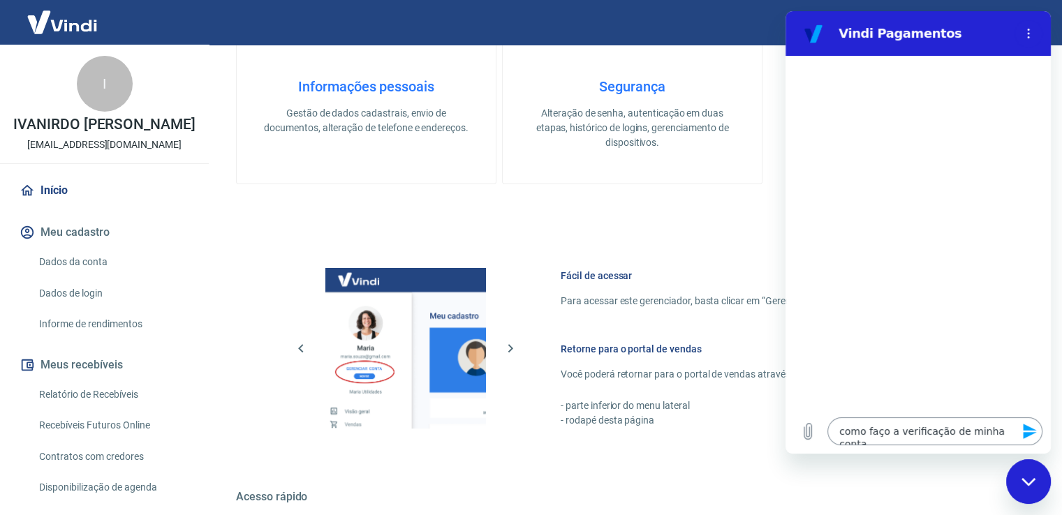
click at [1011, 429] on textarea "como faço a verificação de minha conta" at bounding box center [934, 431] width 215 height 28
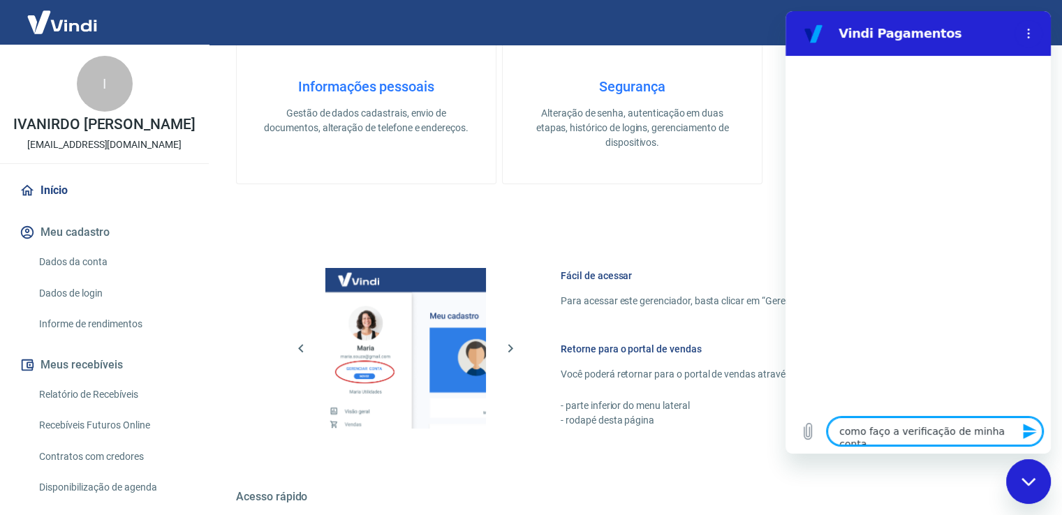
paste textarea "?"
type textarea "como faço a verificação de minha conta?"
type textarea "x"
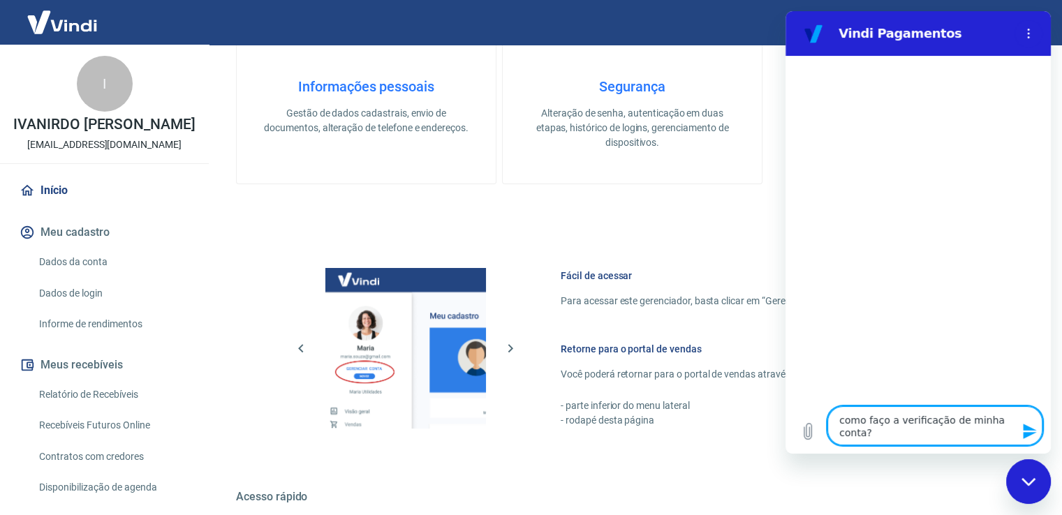
type textarea "como faço a verificação de minha conta?"
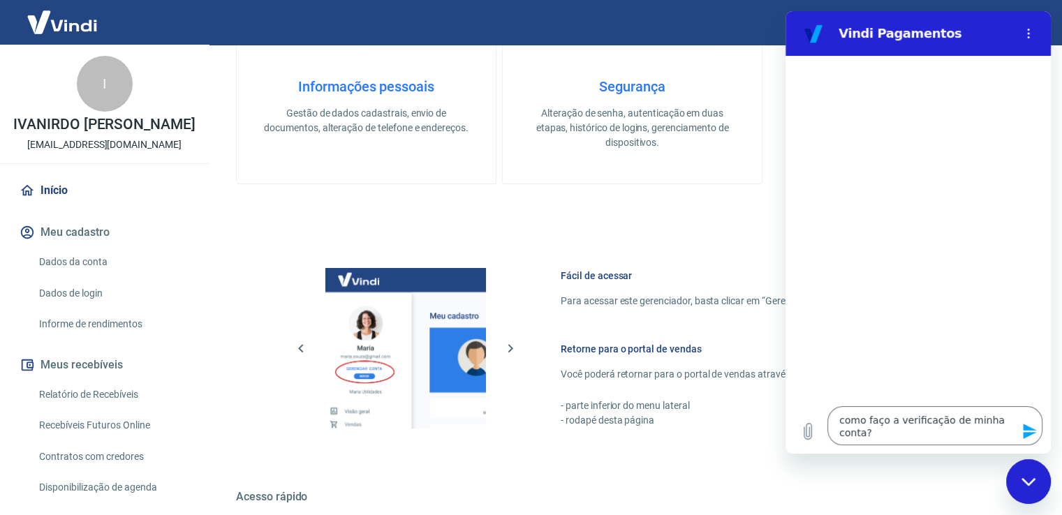
click at [1023, 431] on icon "Enviar mensagem" at bounding box center [1029, 431] width 17 height 17
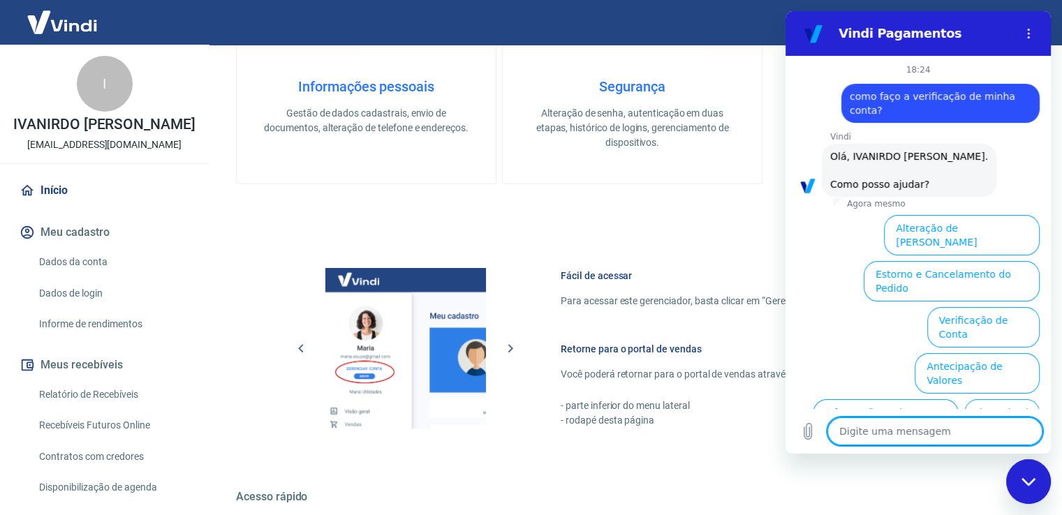
scroll to position [90, 0]
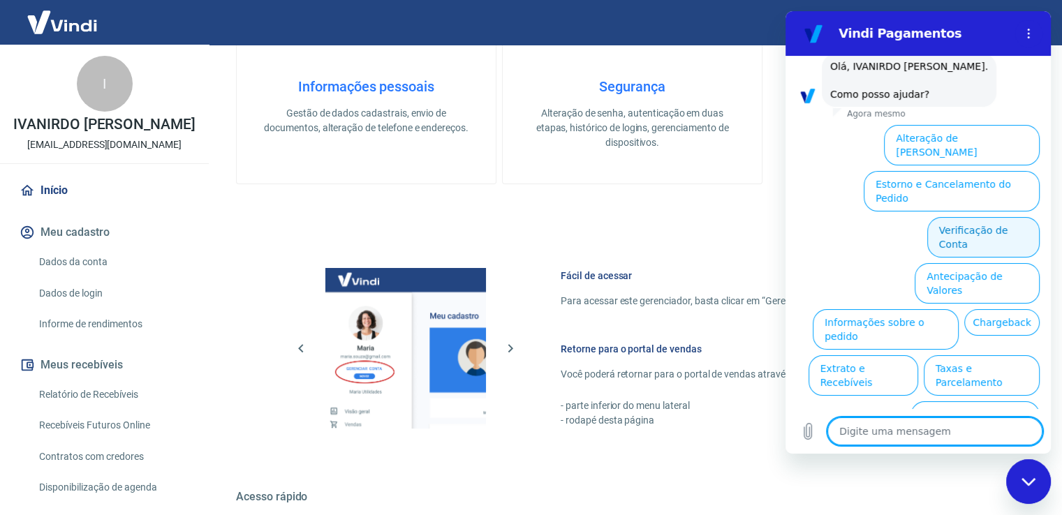
click at [951, 217] on button "Verificação de Conta" at bounding box center [983, 237] width 112 height 40
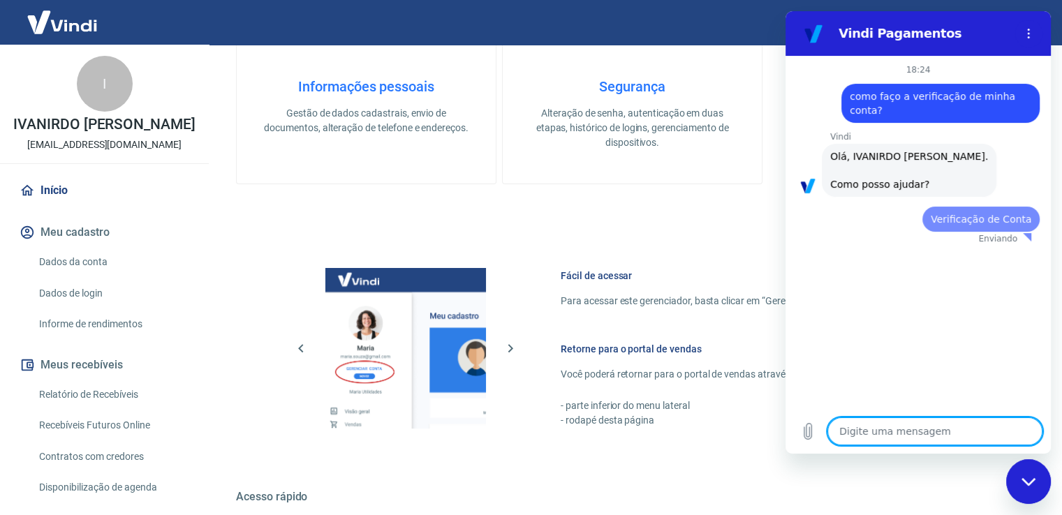
scroll to position [0, 0]
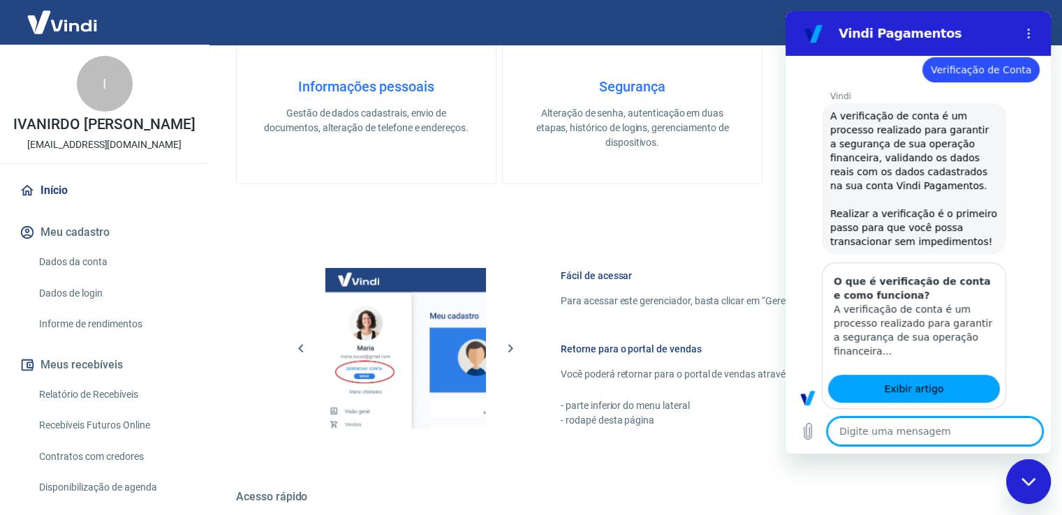
type textarea "x"
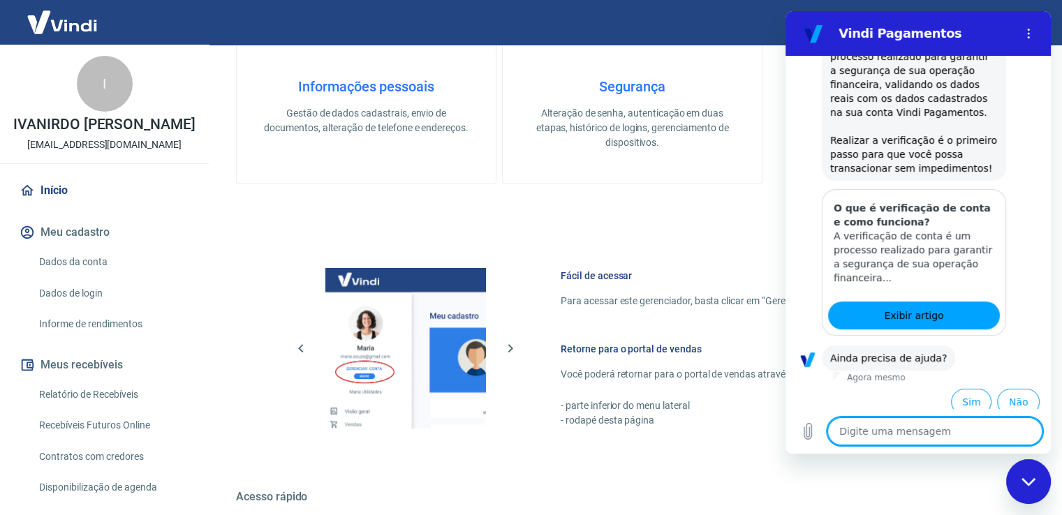
scroll to position [230, 0]
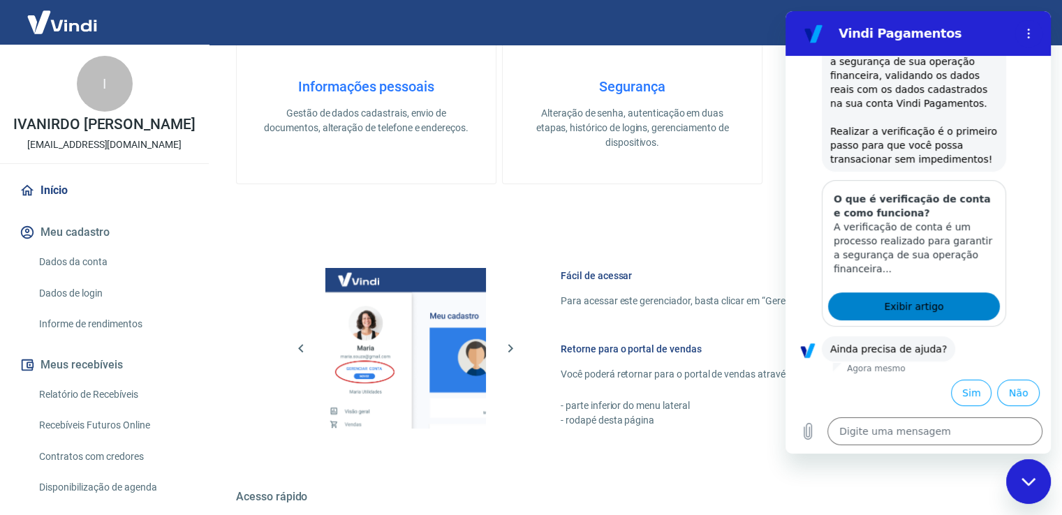
click at [935, 304] on link "Exibir artigo" at bounding box center [914, 306] width 172 height 28
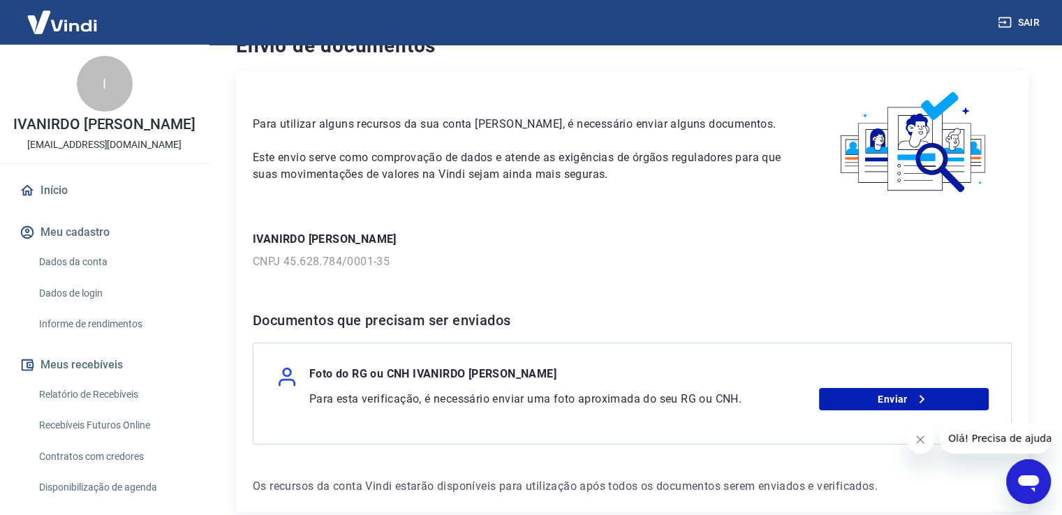
scroll to position [103, 0]
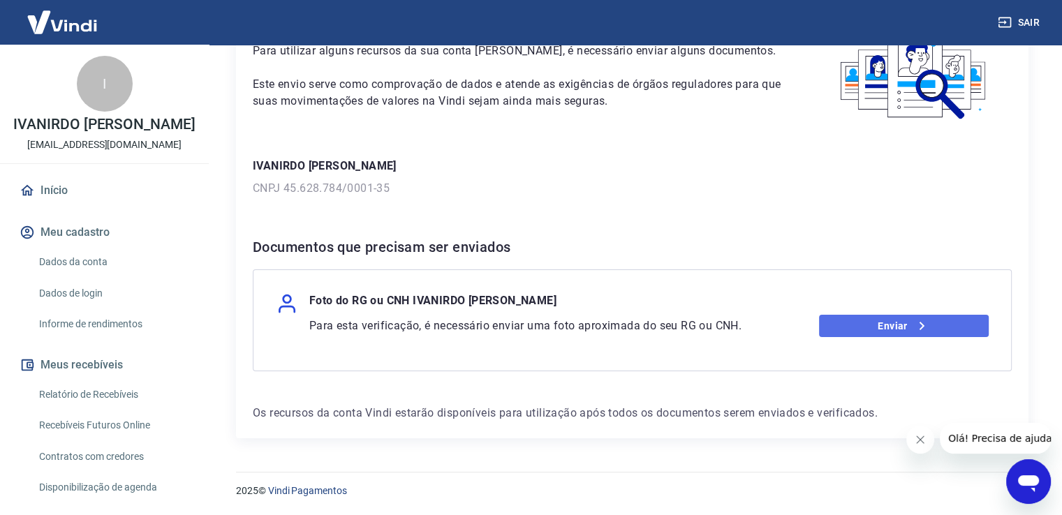
click at [910, 327] on link "Enviar" at bounding box center [904, 326] width 170 height 22
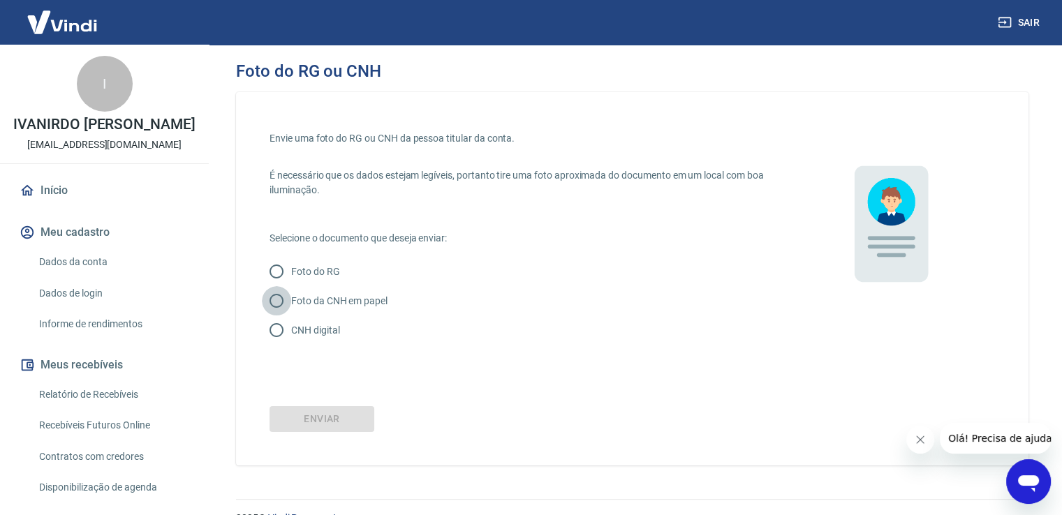
click at [279, 302] on input "Foto da CNH em papel" at bounding box center [276, 300] width 29 height 29
radio input "true"
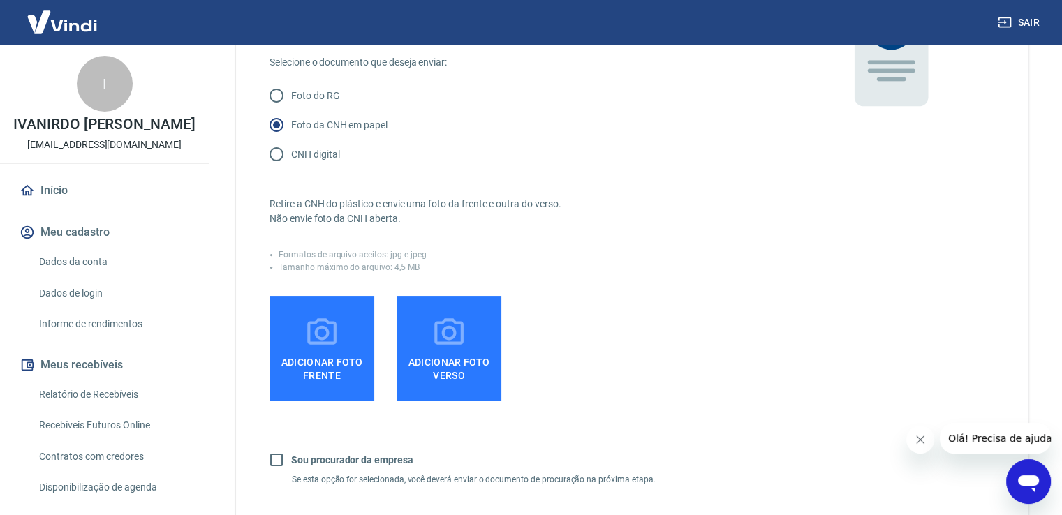
scroll to position [186, 0]
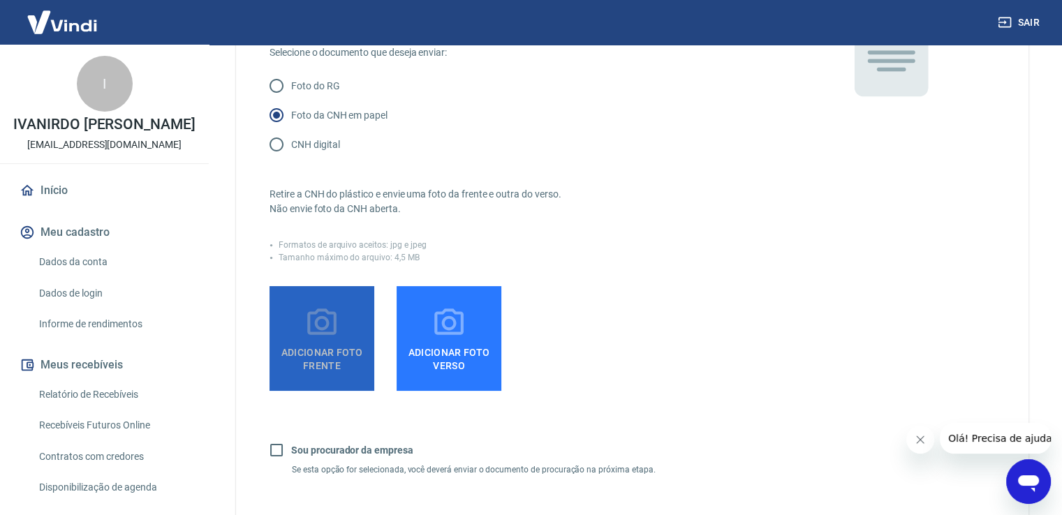
click at [335, 352] on span "Adicionar foto frente" at bounding box center [322, 356] width 94 height 31
click at [0, 0] on input "Adicionar foto frente" at bounding box center [0, 0] width 0 height 0
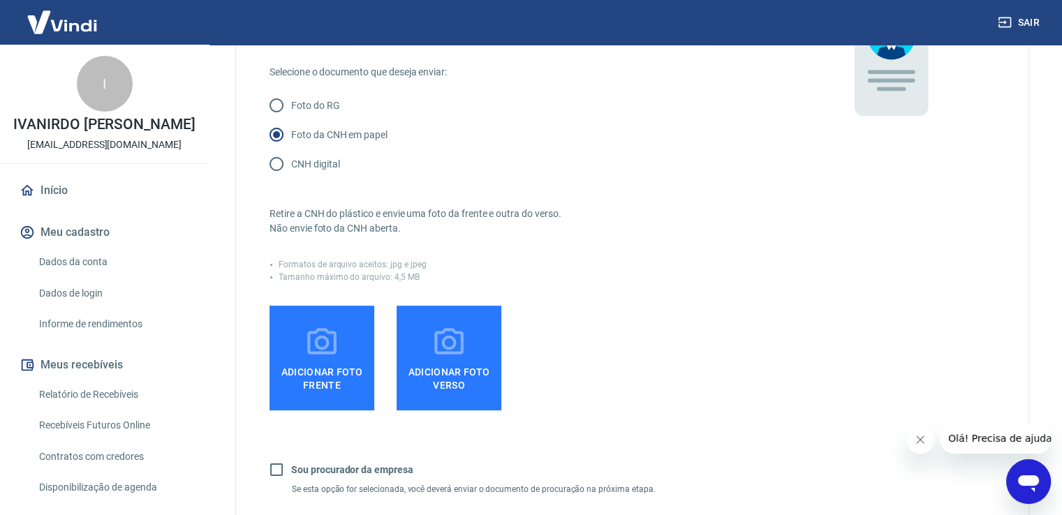
scroll to position [156, 0]
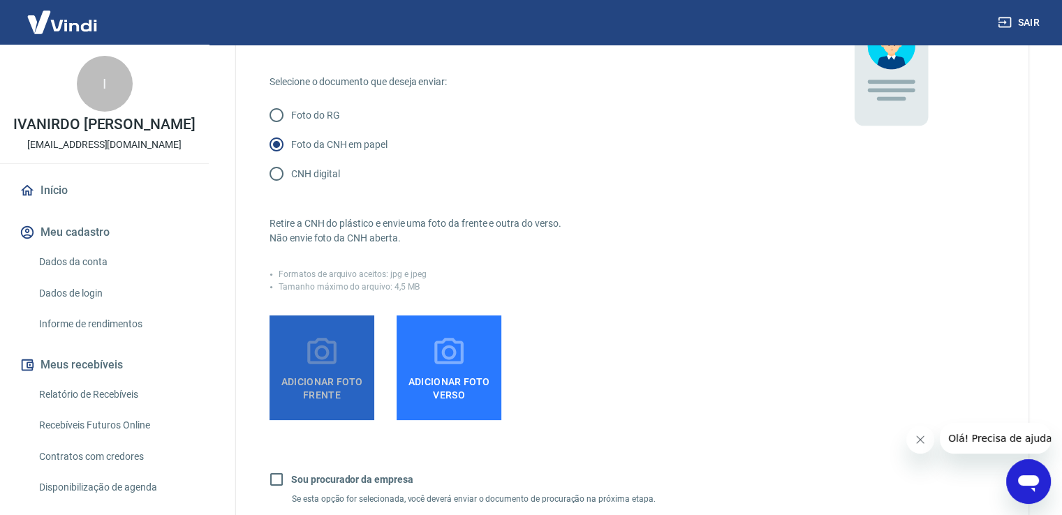
drag, startPoint x: 369, startPoint y: 387, endPoint x: 436, endPoint y: 542, distance: 168.8
click at [325, 371] on span "Adicionar foto frente" at bounding box center [322, 385] width 94 height 31
click at [0, 0] on input "Adicionar foto frente" at bounding box center [0, 0] width 0 height 0
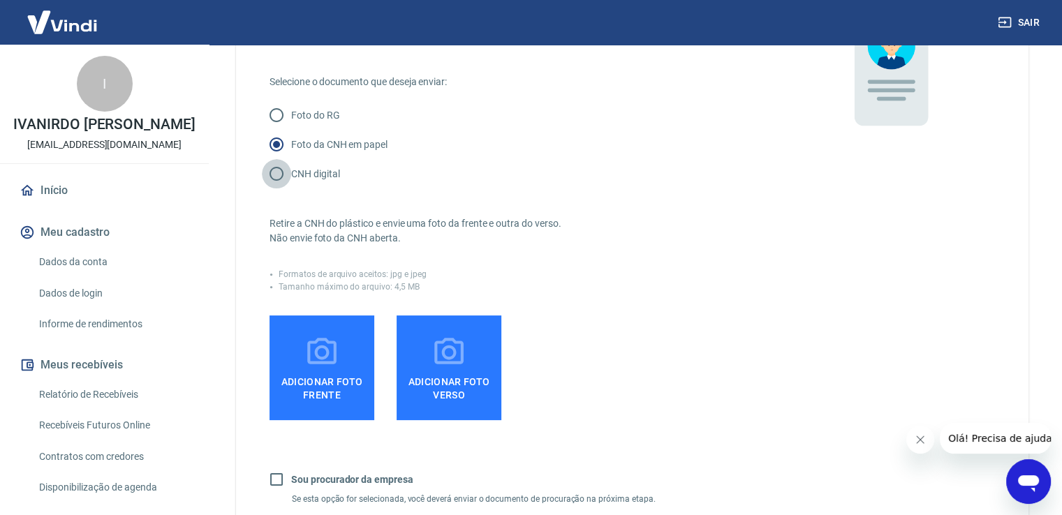
click at [279, 172] on input "CNH digital" at bounding box center [276, 173] width 29 height 29
radio input "true"
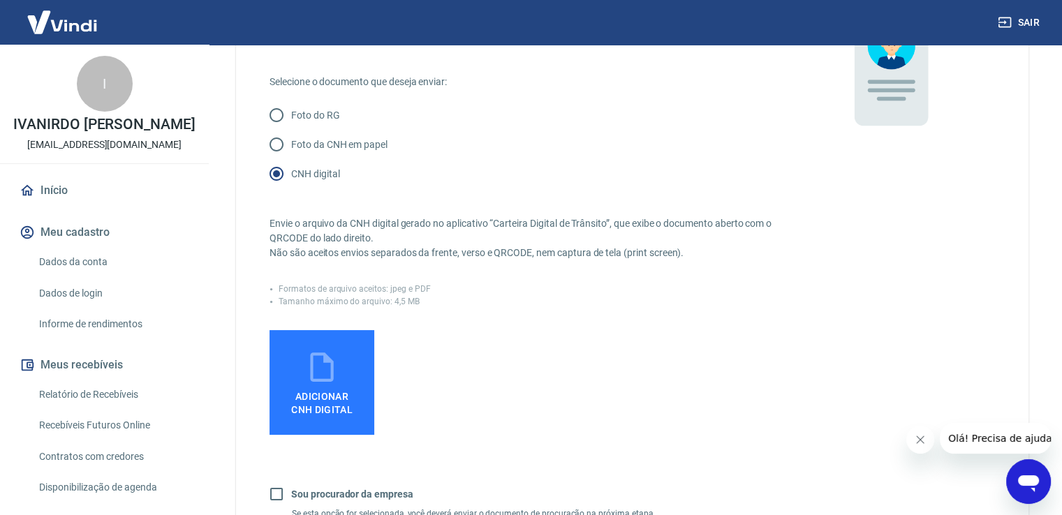
click at [335, 388] on span "Adicionar CNH Digital" at bounding box center [321, 400] width 73 height 31
click at [0, 0] on input "Adicionar CNH Digital" at bounding box center [0, 0] width 0 height 0
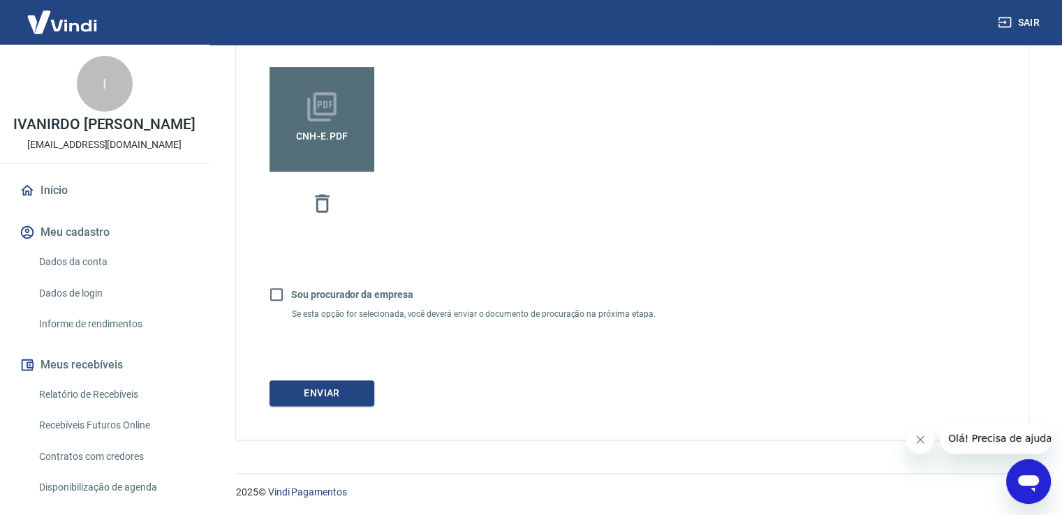
scroll to position [420, 0]
click at [326, 384] on button "Enviar" at bounding box center [321, 393] width 105 height 26
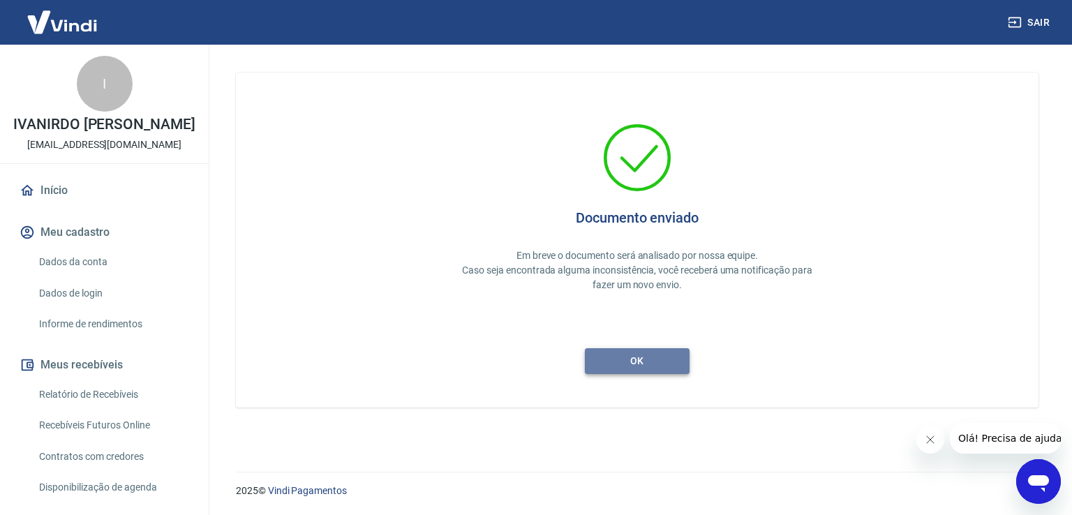
click at [640, 360] on button "ok" at bounding box center [637, 361] width 105 height 26
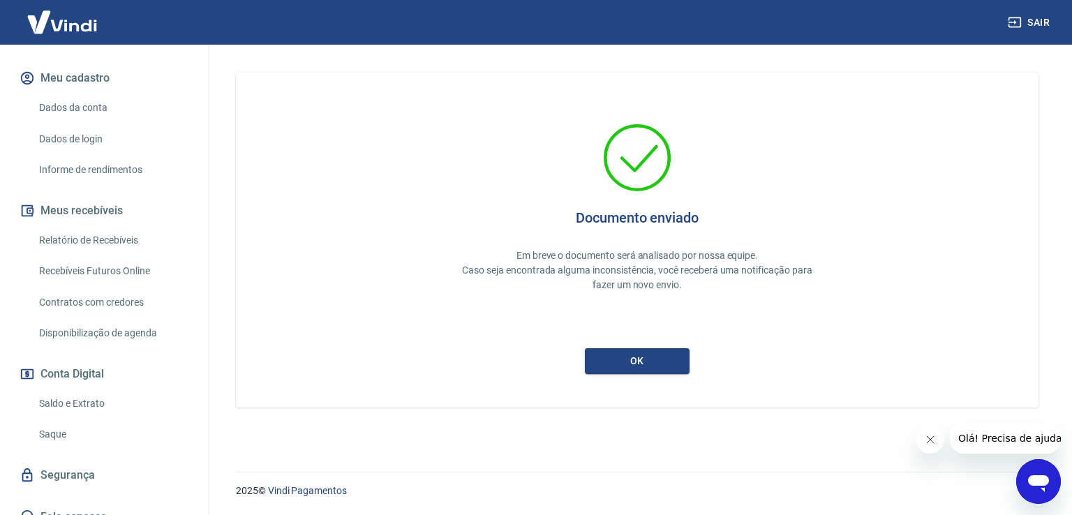
scroll to position [341, 0]
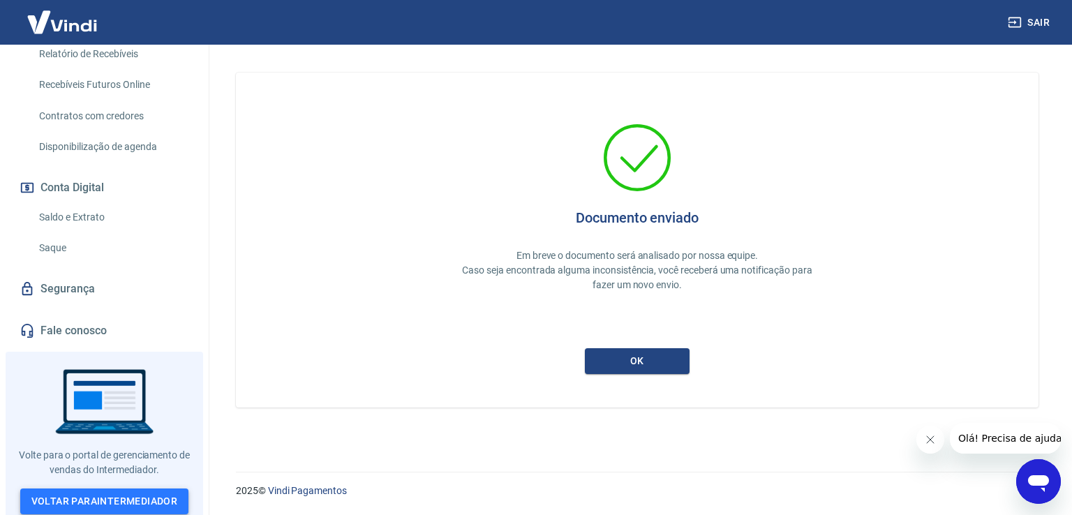
click at [121, 494] on link "Voltar para Intermediador" at bounding box center [104, 502] width 169 height 26
click at [660, 357] on button "ok" at bounding box center [637, 361] width 105 height 26
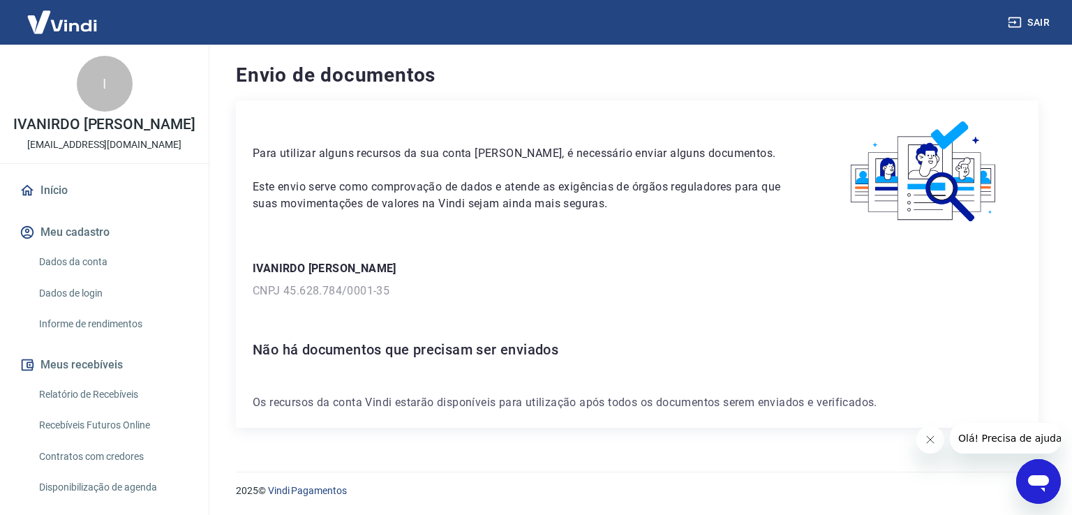
click at [99, 261] on link "Dados da conta" at bounding box center [113, 262] width 158 height 29
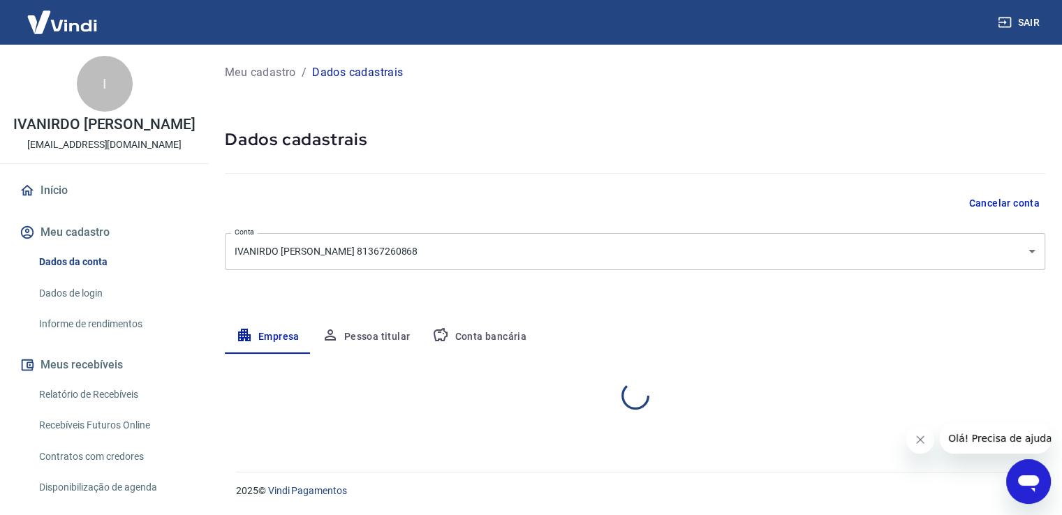
select select "PR"
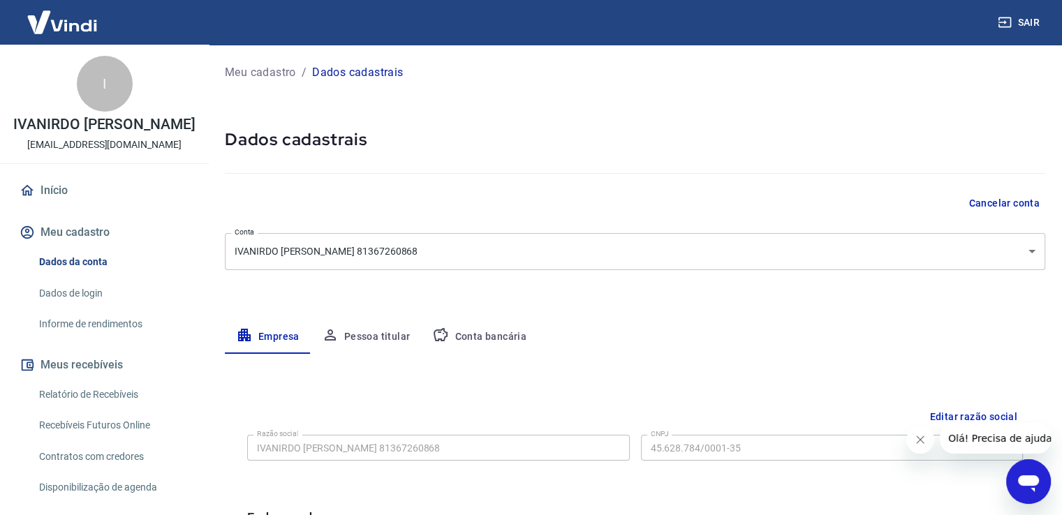
click at [997, 436] on span "Olá! Precisa de ajuda?" at bounding box center [1002, 438] width 109 height 11
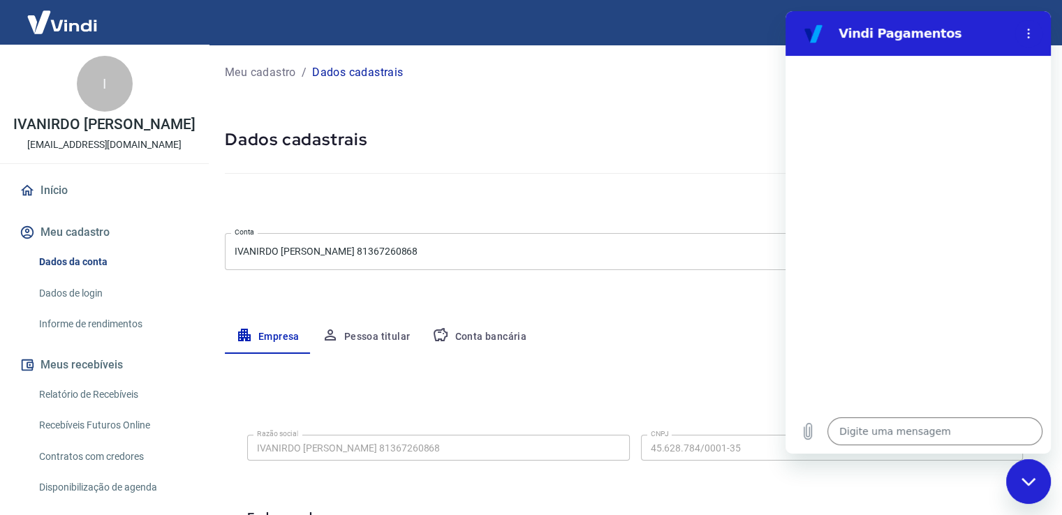
click at [873, 37] on h2 "Vindi Pagamentos" at bounding box center [923, 33] width 170 height 17
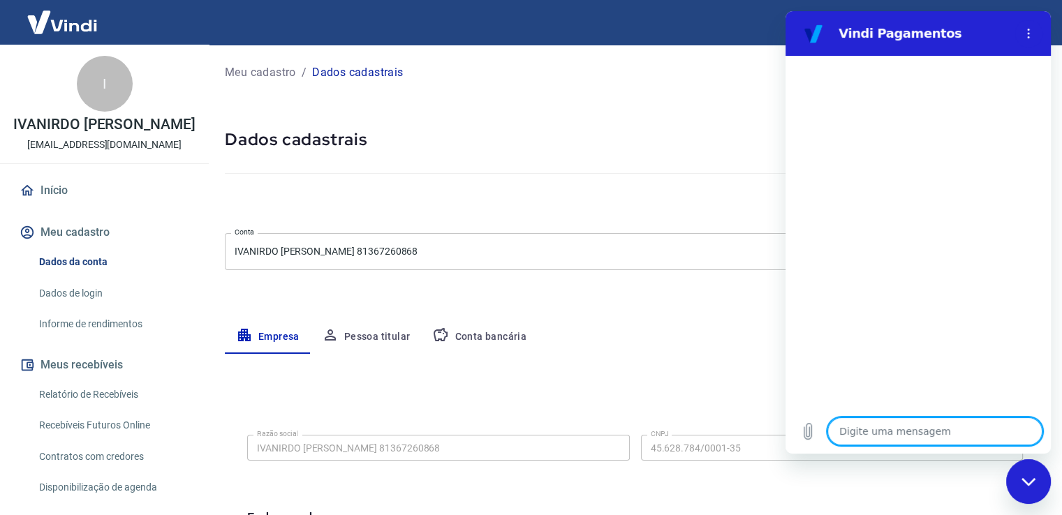
click at [855, 428] on textarea at bounding box center [934, 431] width 215 height 28
type textarea "v"
type textarea "x"
type textarea "ve"
type textarea "x"
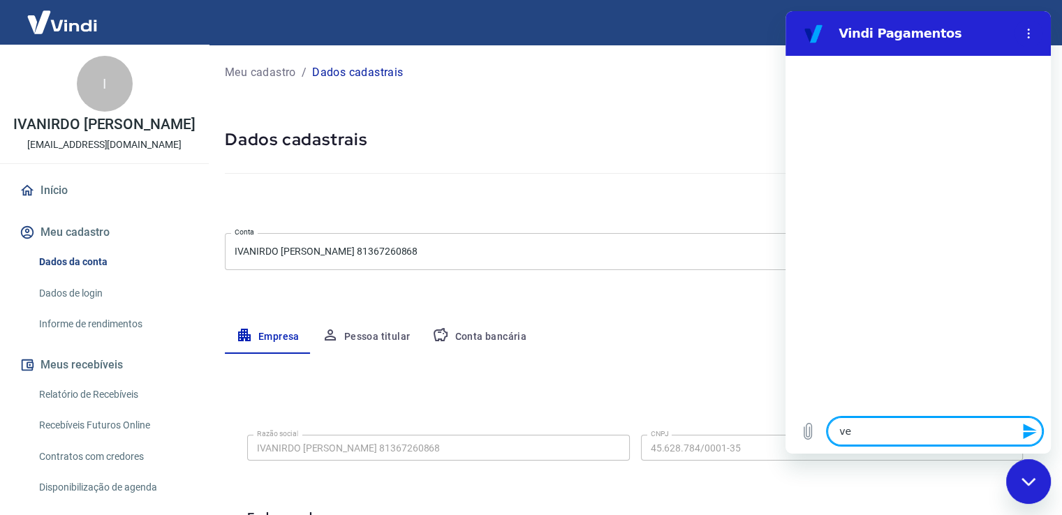
type textarea "ver"
type textarea "x"
type textarea "veri"
type textarea "x"
type textarea "verif"
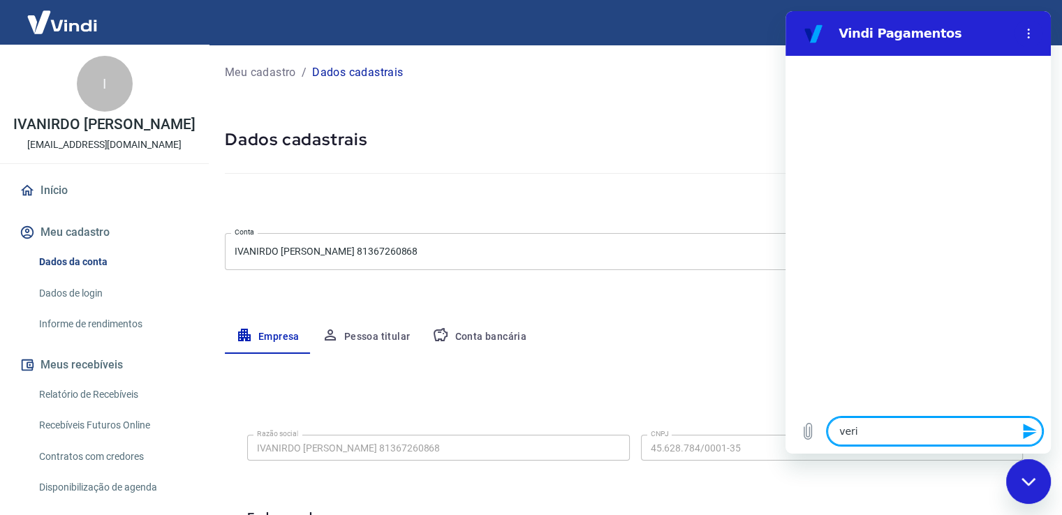
type textarea "x"
type textarea "verifi"
type textarea "x"
type textarea "verific"
type textarea "x"
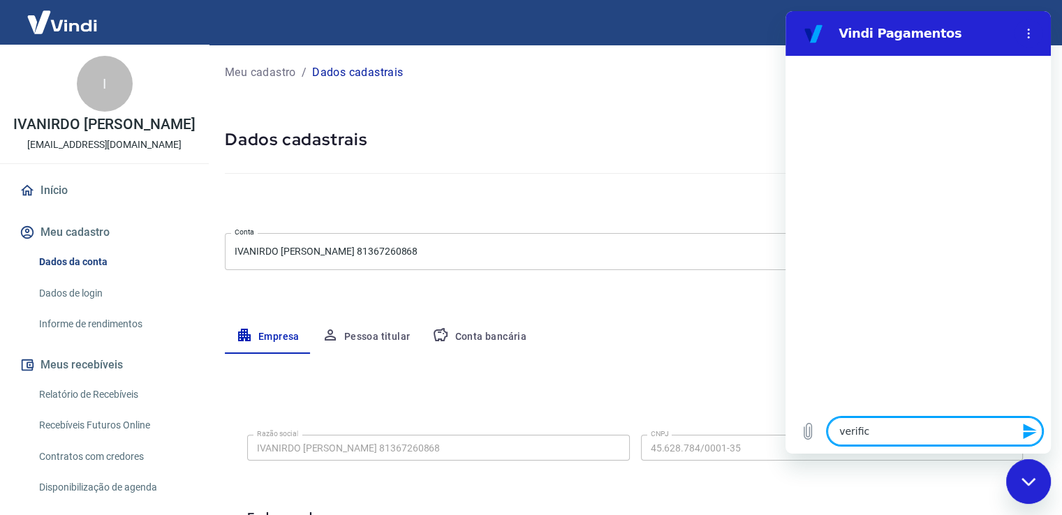
type textarea "verifica"
type textarea "x"
type textarea "verificaç"
type textarea "x"
type textarea "verificaçã"
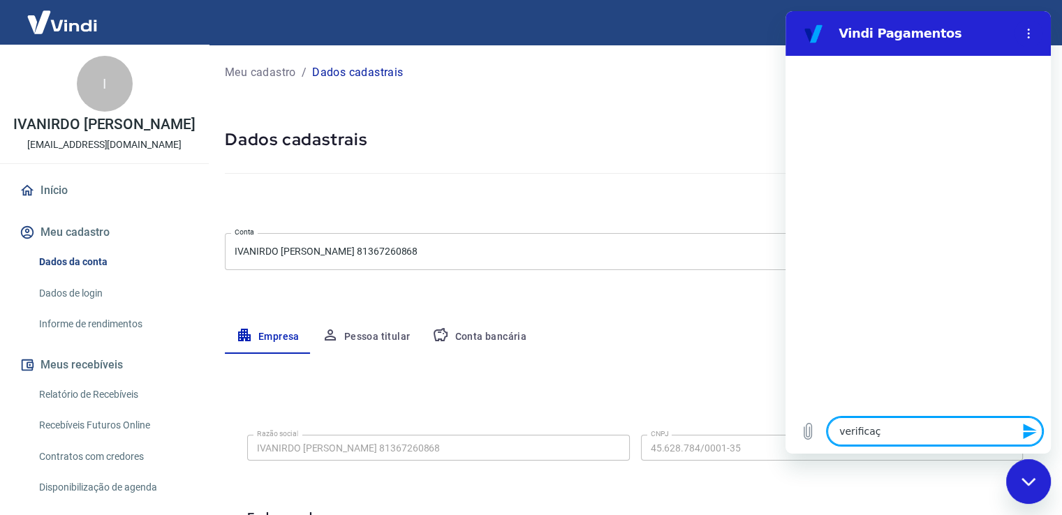
type textarea "x"
type textarea "verificação"
type textarea "x"
type textarea "verificação"
type textarea "x"
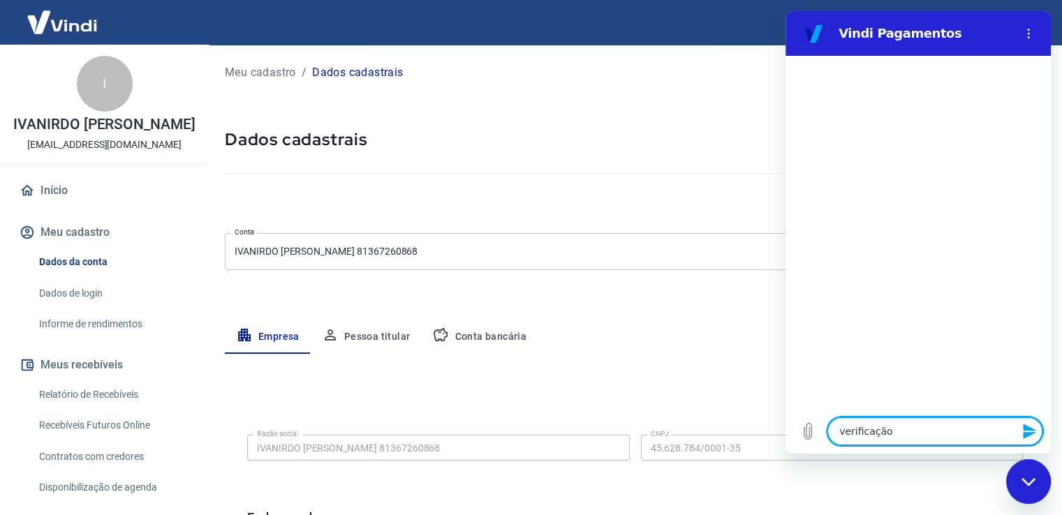
type textarea "verificação d"
type textarea "x"
type textarea "verificação de"
type textarea "x"
type textarea "verificação dec"
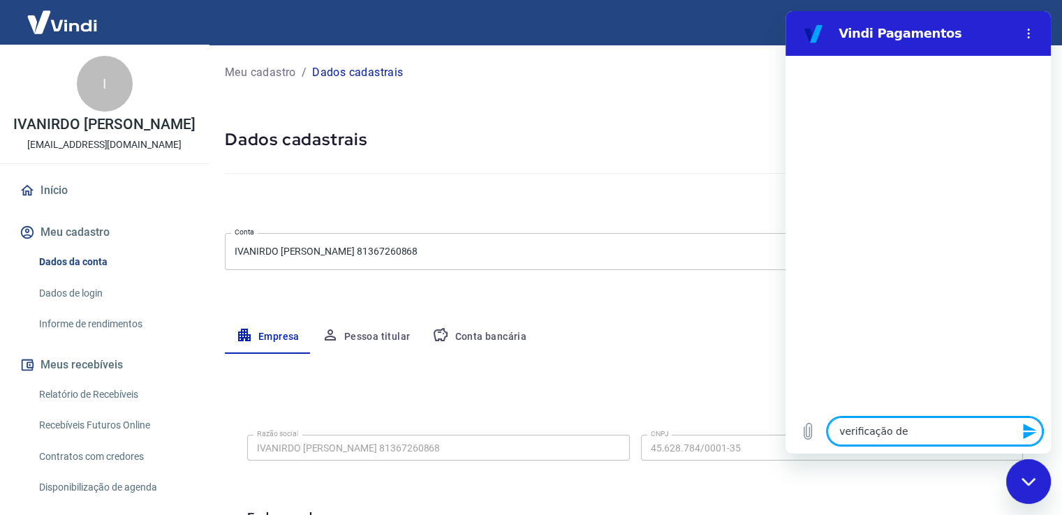
type textarea "x"
type textarea "verificação deco"
type textarea "x"
type textarea "verificação decon"
type textarea "x"
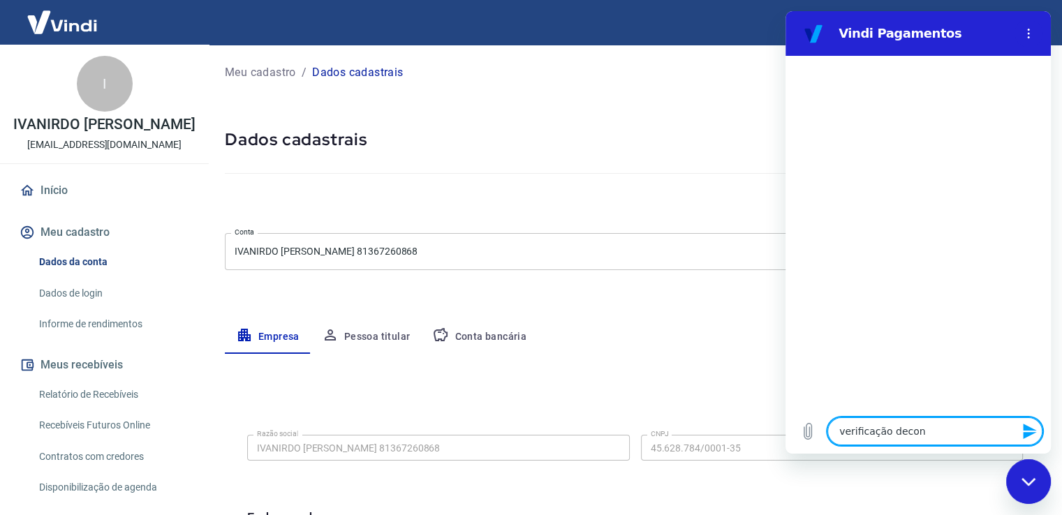
type textarea "verificação decont"
type textarea "x"
type textarea "verificação deconta"
type textarea "x"
click at [898, 429] on textarea "verificação deconta" at bounding box center [934, 431] width 215 height 28
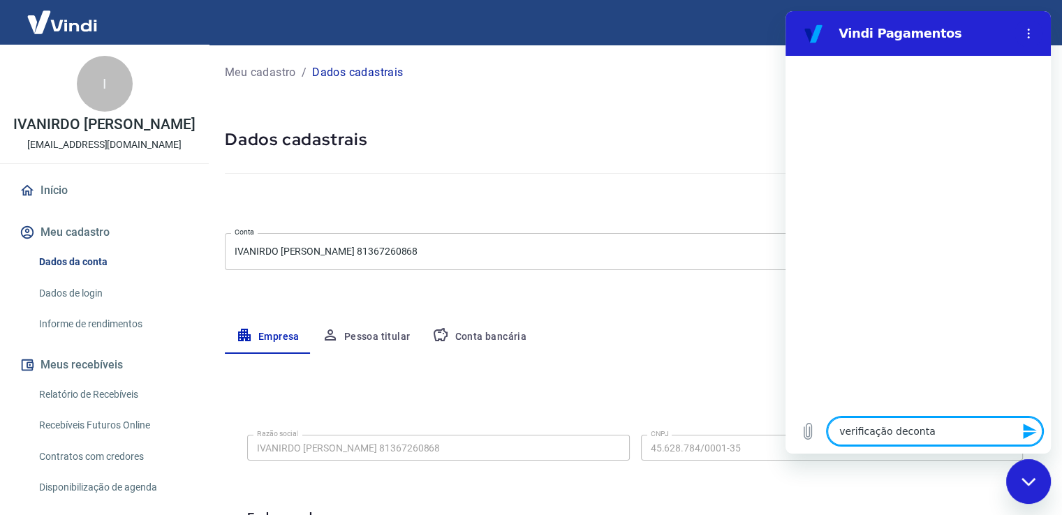
type textarea "verificação de conta"
type textarea "x"
type textarea "verificação de conta"
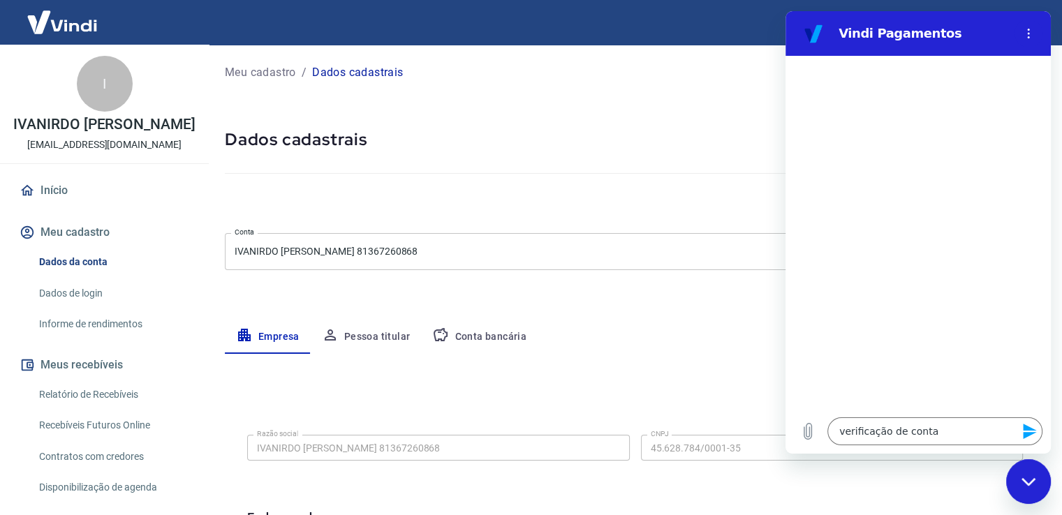
click at [1024, 431] on icon "Enviar mensagem" at bounding box center [1029, 431] width 17 height 17
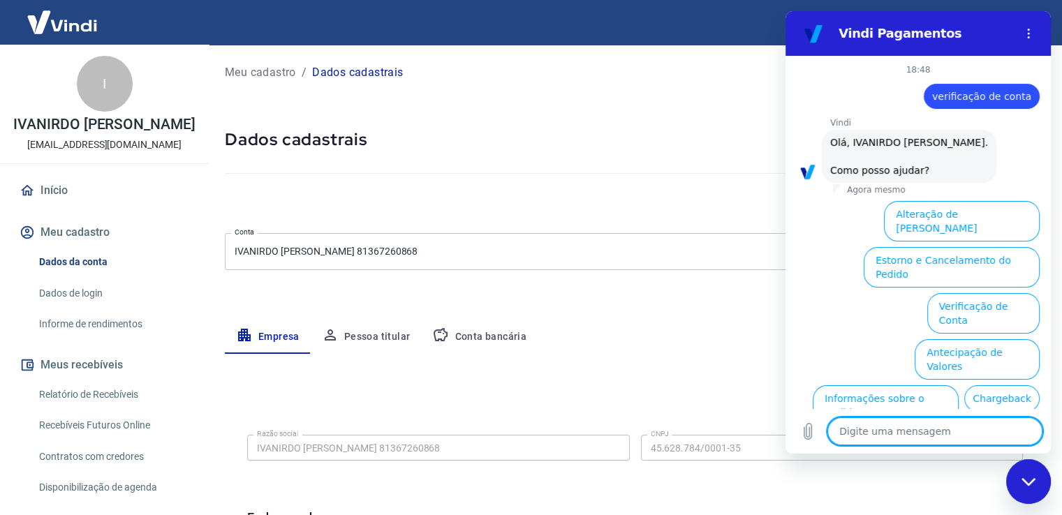
scroll to position [76, 0]
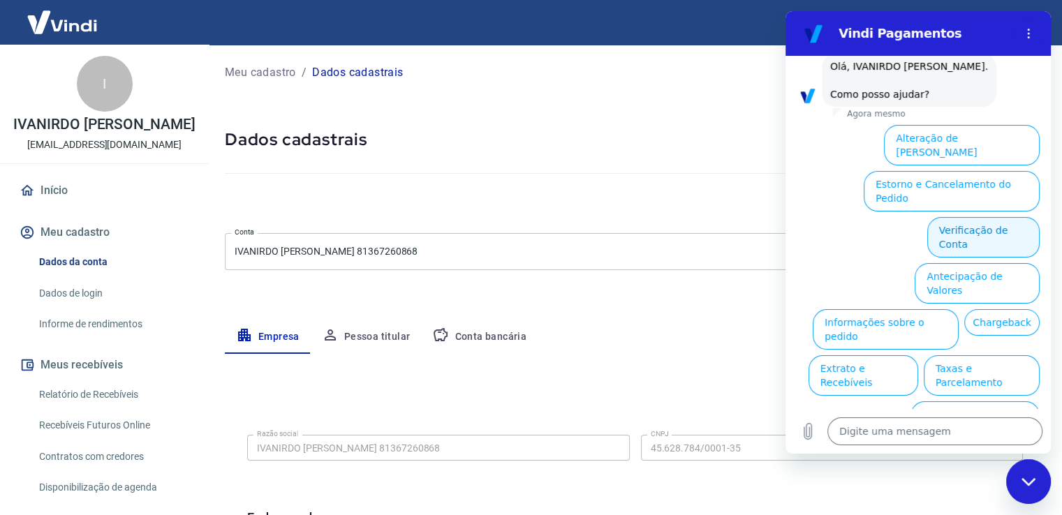
click at [966, 217] on button "Verificação de Conta" at bounding box center [983, 237] width 112 height 40
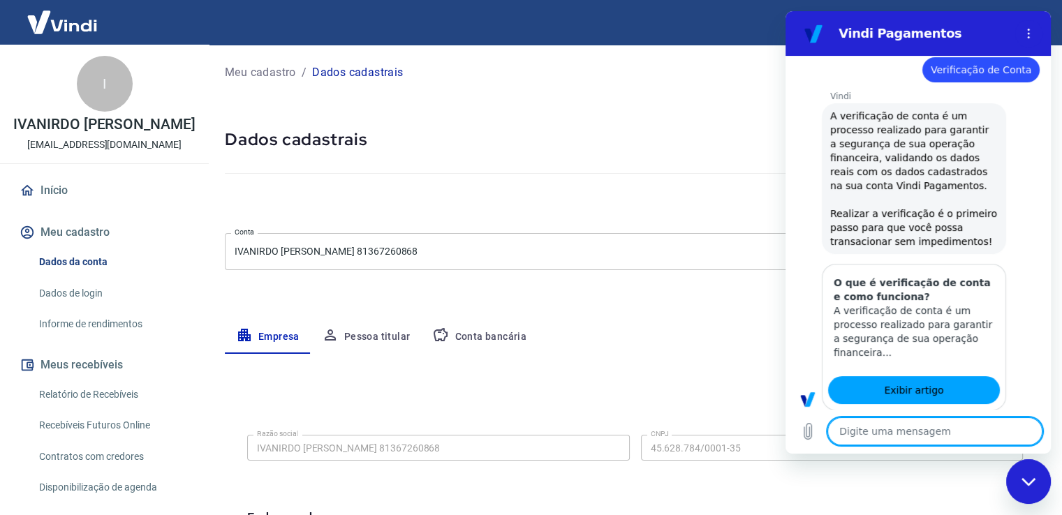
type textarea "x"
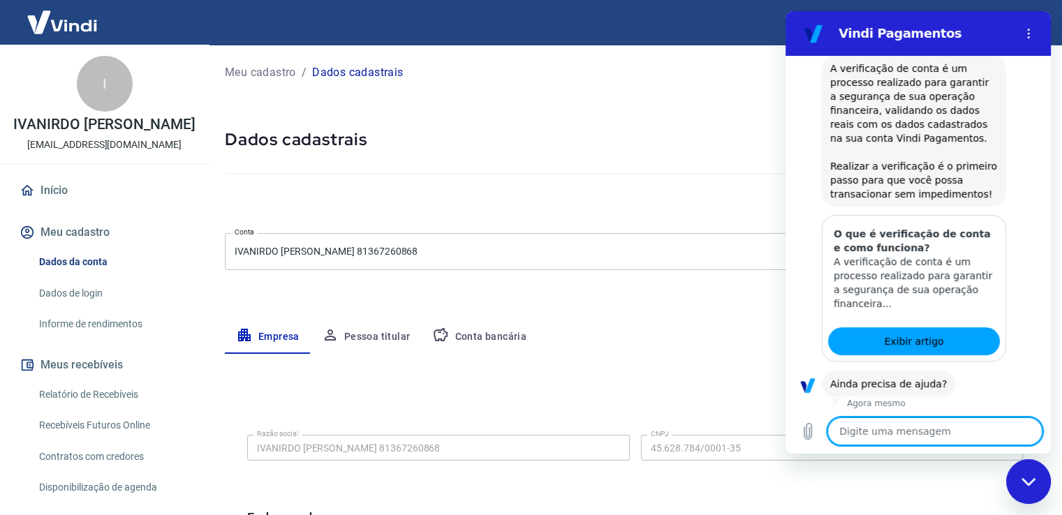
scroll to position [216, 0]
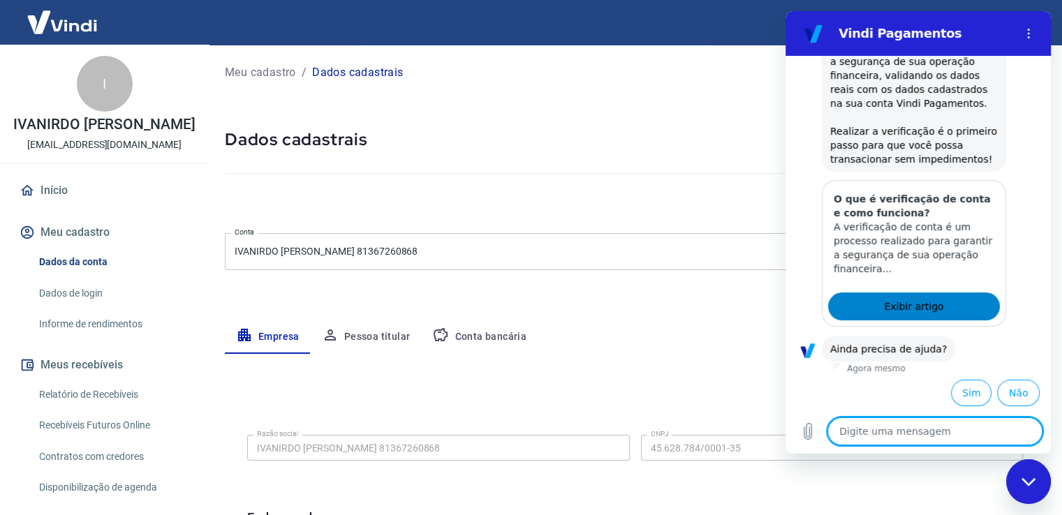
click at [904, 303] on span "Exibir artigo" at bounding box center [913, 306] width 59 height 17
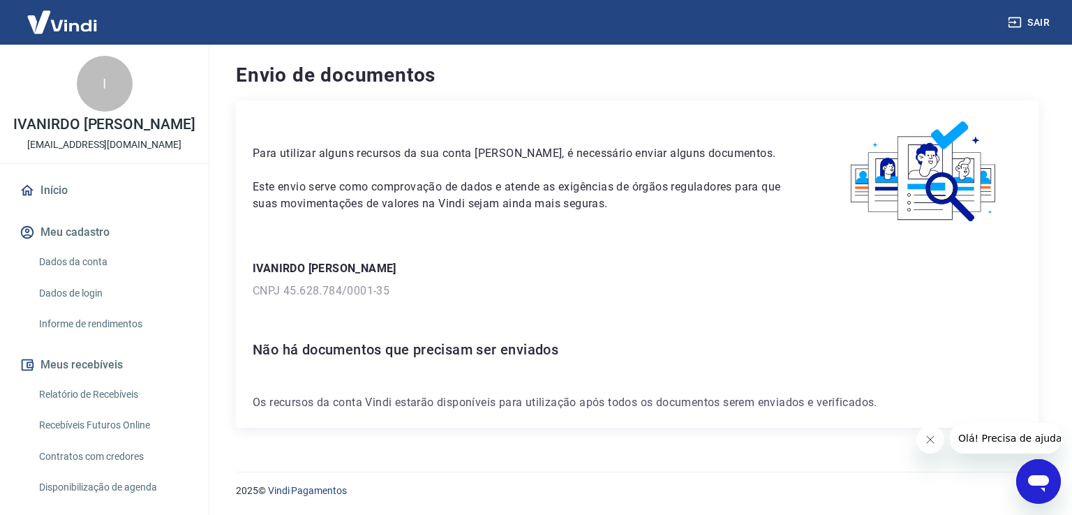
click at [1045, 22] on button "Sair" at bounding box center [1030, 23] width 50 height 26
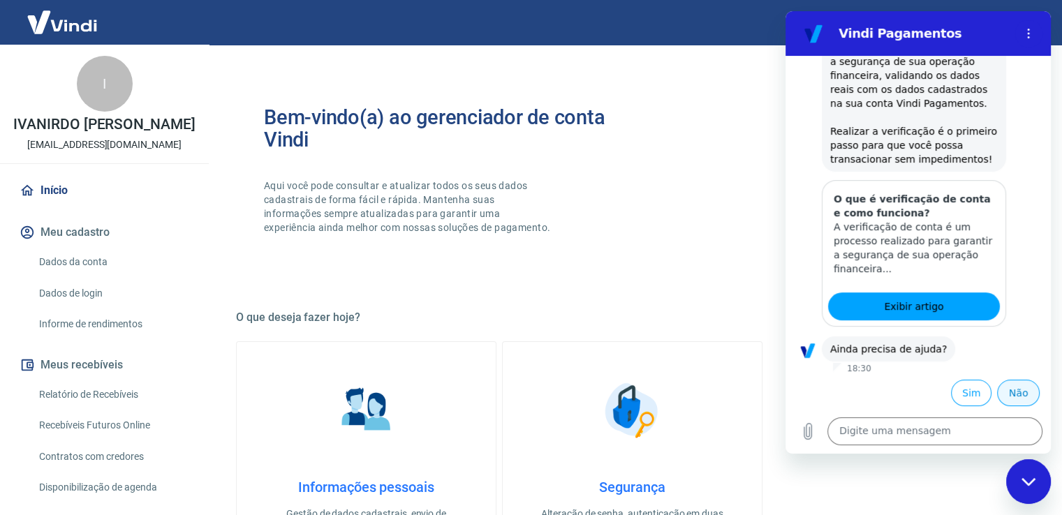
click at [1009, 389] on button "Não" at bounding box center [1018, 393] width 43 height 27
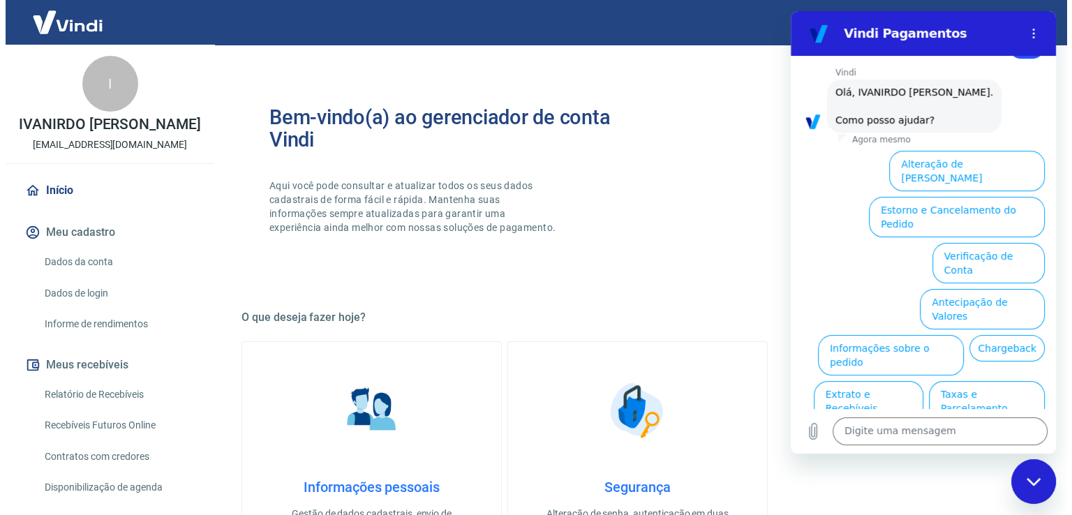
scroll to position [612, 0]
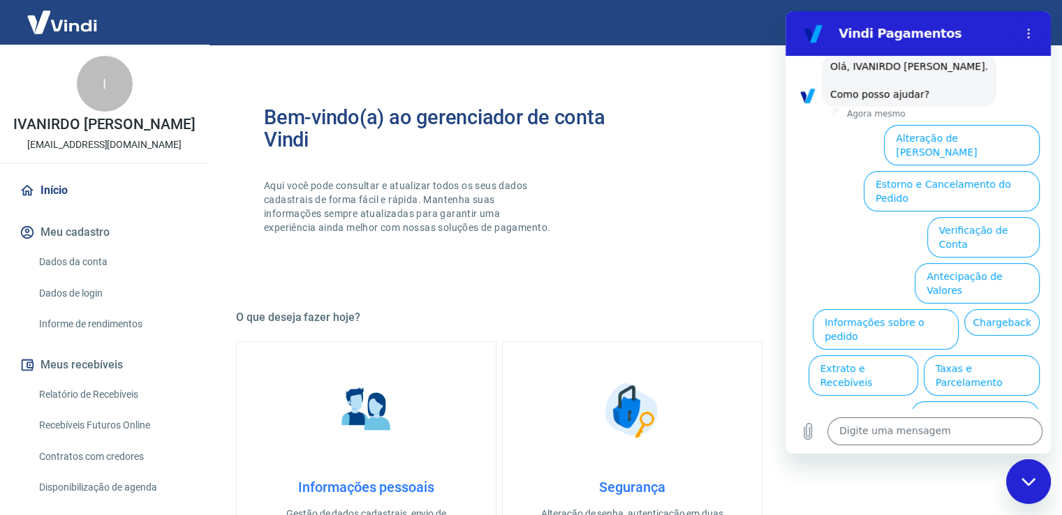
click at [1023, 484] on icon "Fechar janela de mensagens" at bounding box center [1028, 481] width 15 height 9
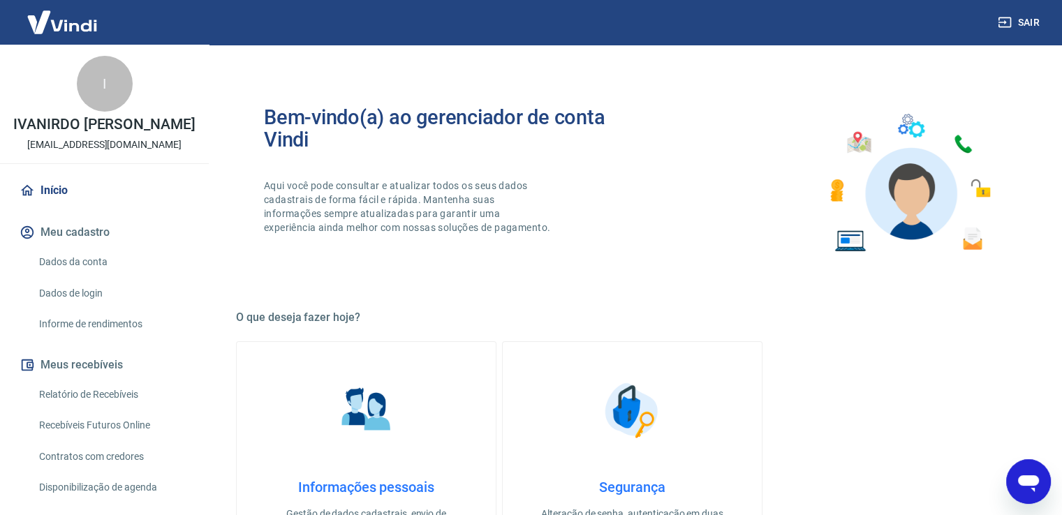
click at [80, 231] on button "Meu cadastro" at bounding box center [104, 232] width 175 height 31
click at [73, 260] on link "Dados da conta" at bounding box center [113, 262] width 158 height 29
